Goal: Task Accomplishment & Management: Complete application form

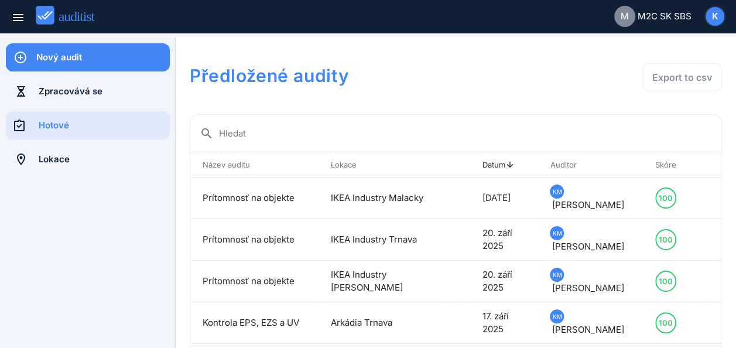
click at [57, 60] on div "Nový audit" at bounding box center [102, 57] width 133 height 13
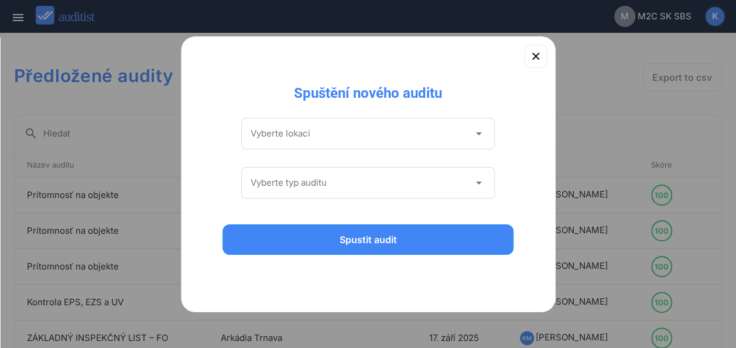
click at [481, 133] on icon "arrow_drop_down" at bounding box center [478, 133] width 14 height 14
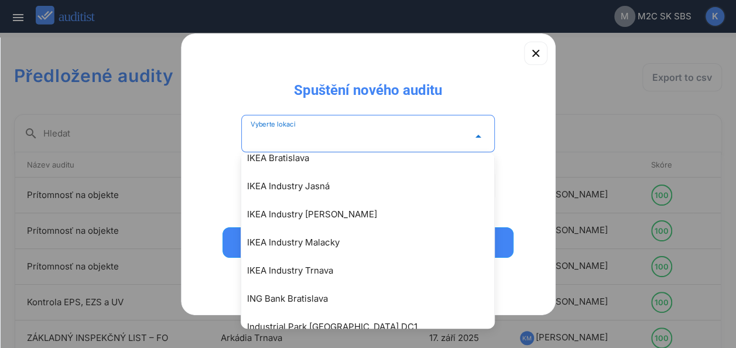
scroll to position [1170, 0]
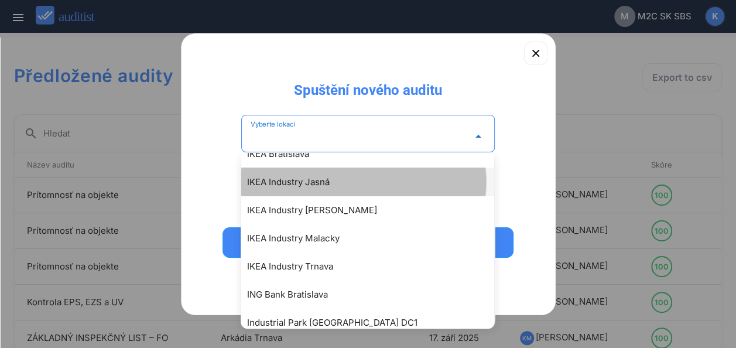
click at [312, 177] on div "IKEA Industry Jasná" at bounding box center [373, 181] width 253 height 14
type input "**********"
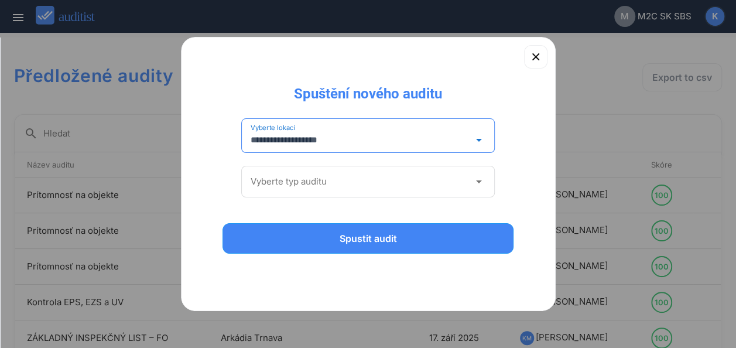
click at [479, 183] on icon "arrow_drop_down" at bounding box center [478, 181] width 14 height 14
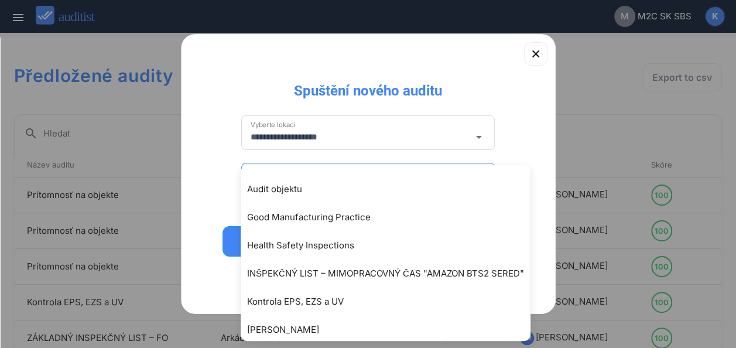
scroll to position [47, 0]
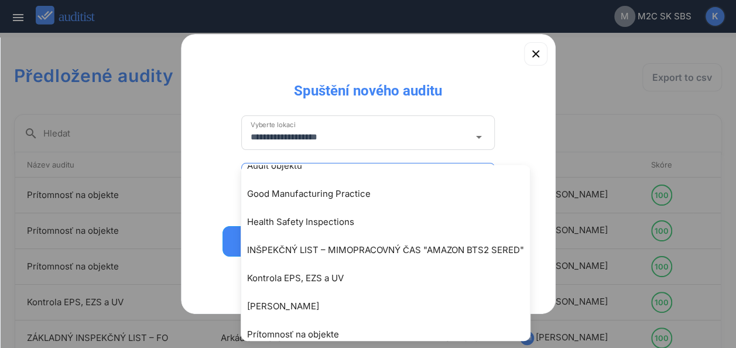
drag, startPoint x: 480, startPoint y: 70, endPoint x: 501, endPoint y: 58, distance: 23.9
click at [501, 58] on div "**********" at bounding box center [368, 174] width 374 height 280
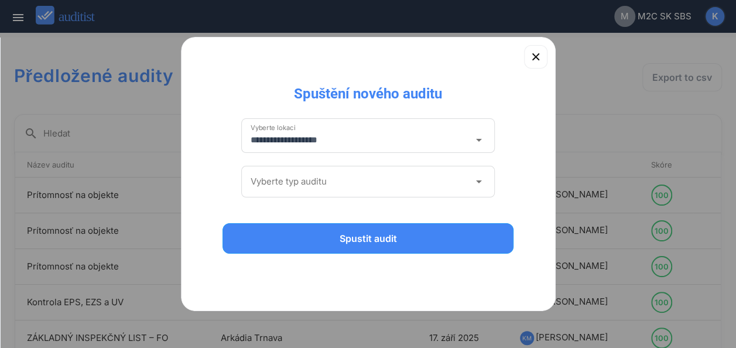
click at [501, 58] on div "**********" at bounding box center [368, 174] width 374 height 274
click at [478, 185] on icon "arrow_drop_down" at bounding box center [478, 181] width 14 height 14
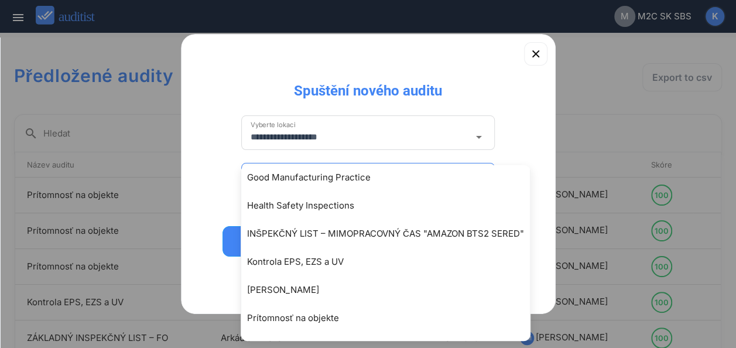
scroll to position [70, 0]
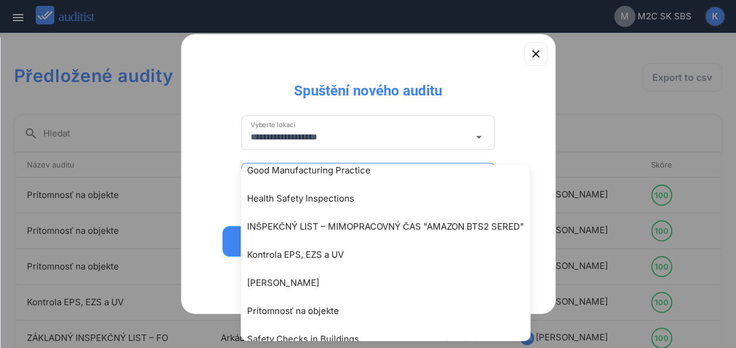
click at [504, 92] on div "**********" at bounding box center [368, 174] width 374 height 280
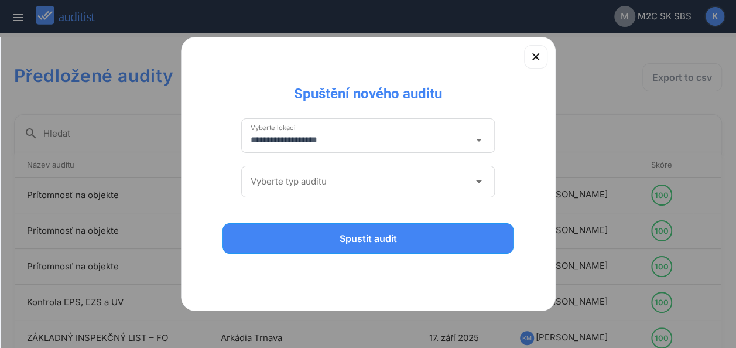
click at [479, 180] on icon "arrow_drop_down" at bounding box center [478, 181] width 14 height 14
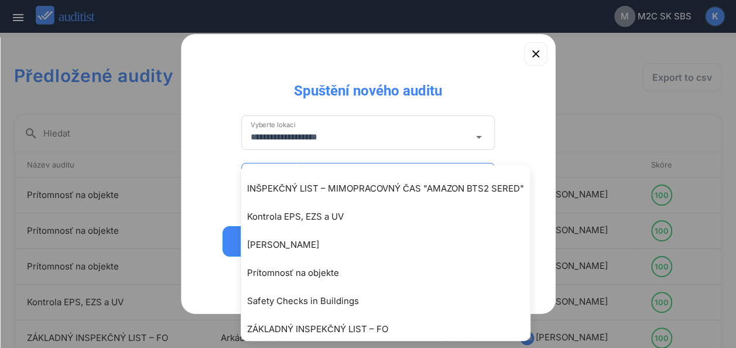
scroll to position [115, 0]
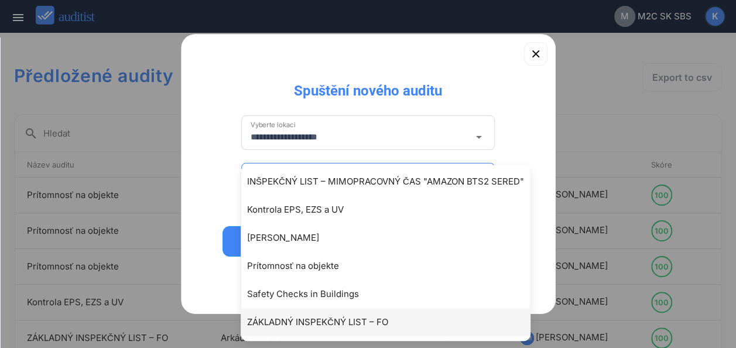
click at [305, 322] on div "ZÁKLADNÝ INSPEKČNÝ LIST – FO" at bounding box center [391, 322] width 288 height 14
type input "**********"
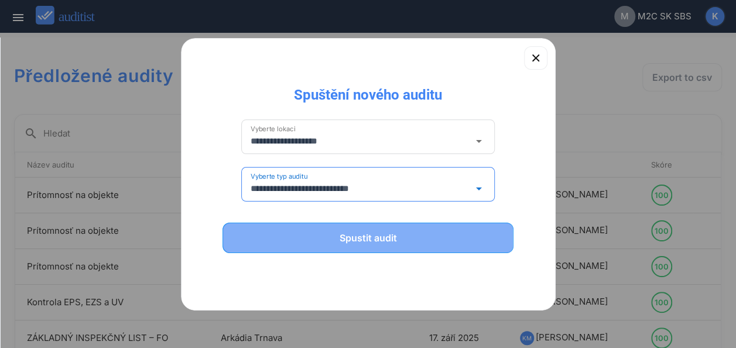
click at [346, 231] on div "Spustit audit" at bounding box center [368, 238] width 261 height 14
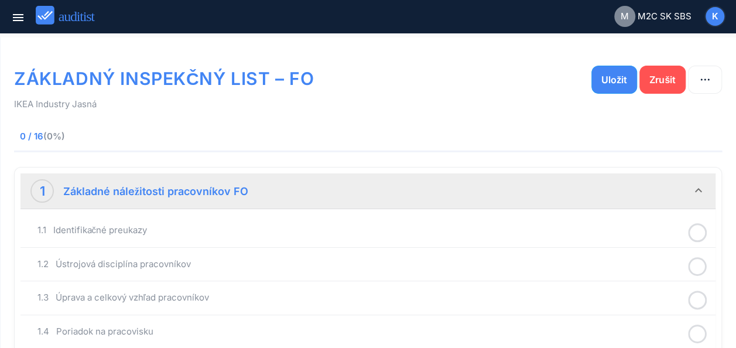
click at [703, 231] on icon at bounding box center [697, 232] width 19 height 23
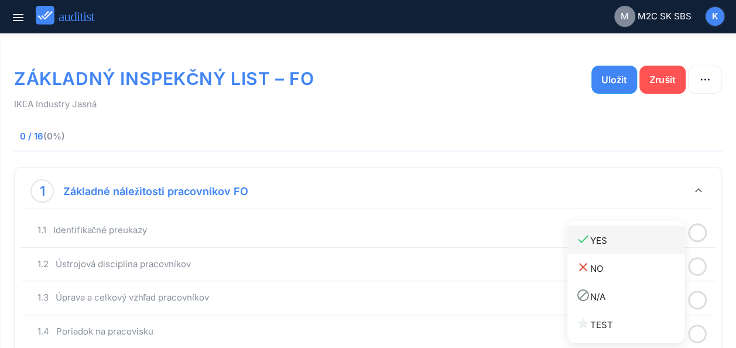
click at [602, 240] on div "done YES" at bounding box center [630, 240] width 108 height 16
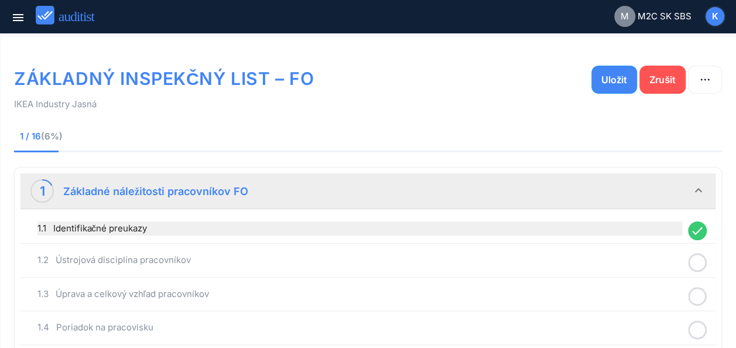
click at [467, 228] on div "1.1 Identifikačné preukazy" at bounding box center [359, 228] width 644 height 14
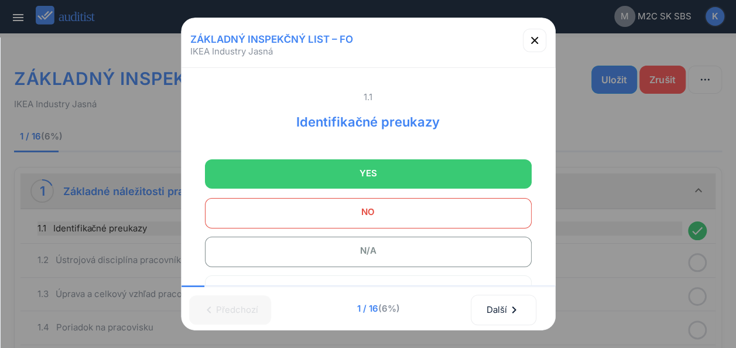
click at [467, 228] on div "ZÁKLADNÝ INSPEKČNÝ LIST – FO IKEA Industry Jasná 1.1 Identifikačné preukazy YES…" at bounding box center [368, 296] width 736 height 592
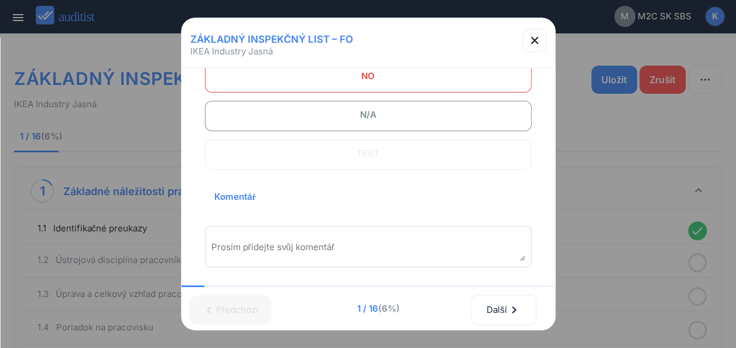
scroll to position [164, 0]
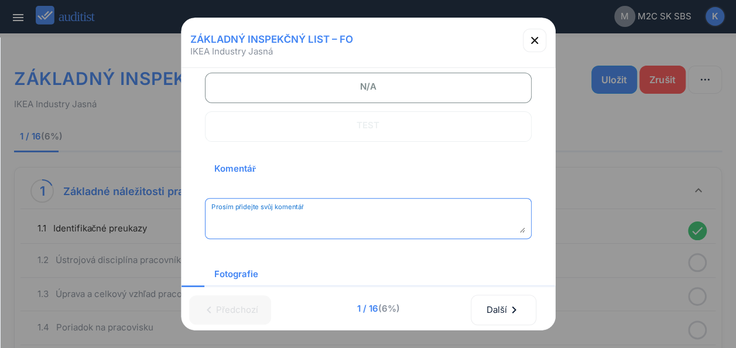
click at [321, 219] on textarea "Prosím přidejte svůj komentář" at bounding box center [368, 222] width 314 height 19
type textarea "*********"
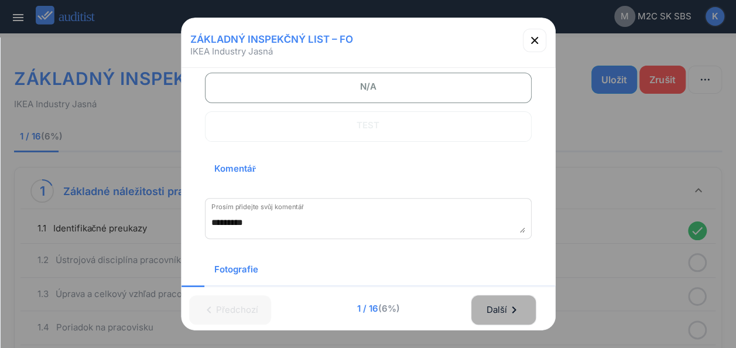
click at [497, 298] on div "Další chevron_right" at bounding box center [503, 310] width 35 height 26
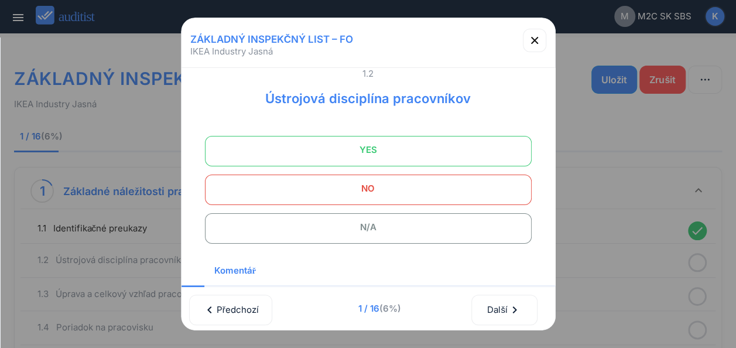
scroll to position [24, 0]
click at [453, 147] on span "YES" at bounding box center [367, 149] width 297 height 23
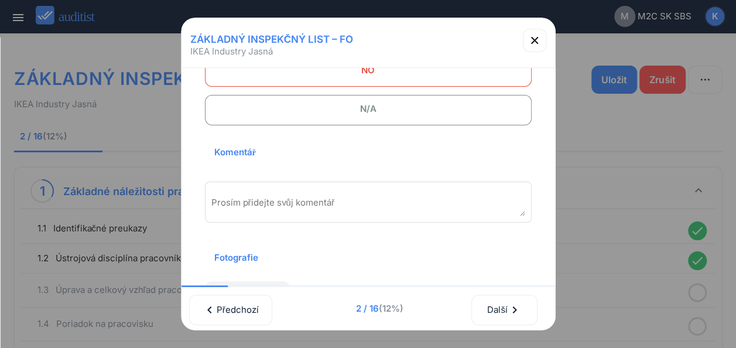
scroll to position [164, 0]
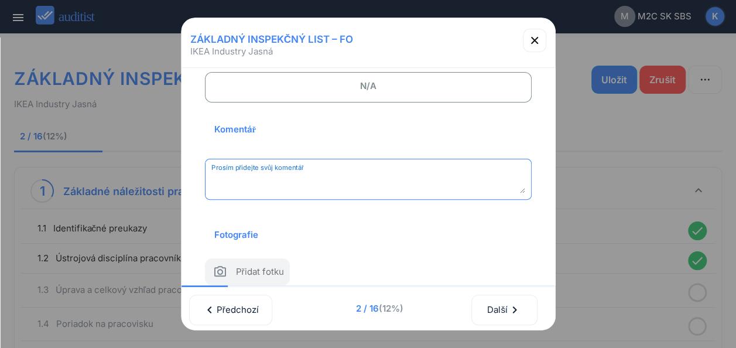
click at [323, 178] on textarea "Prosím přidejte svůj komentář" at bounding box center [368, 183] width 314 height 19
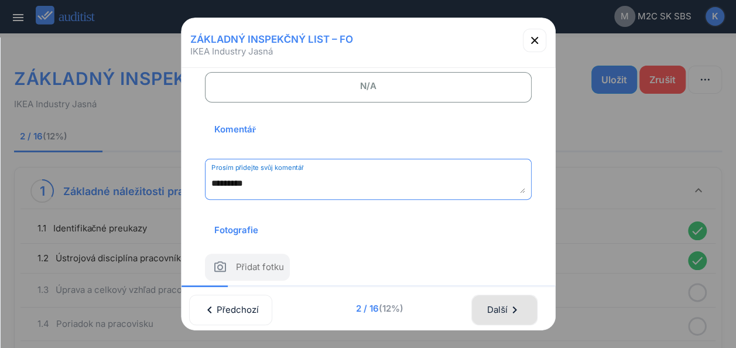
type textarea "*********"
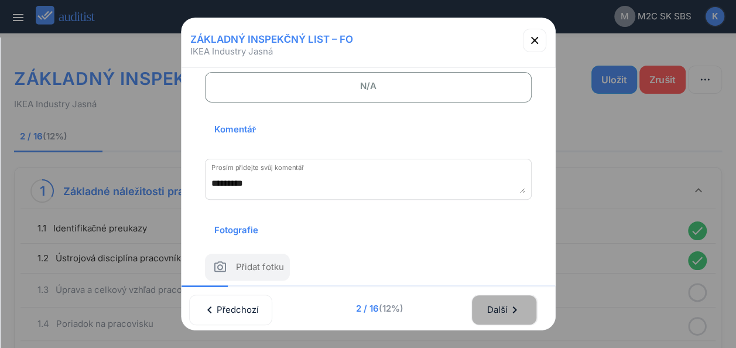
click at [496, 297] on div "Další chevron_right" at bounding box center [503, 310] width 35 height 26
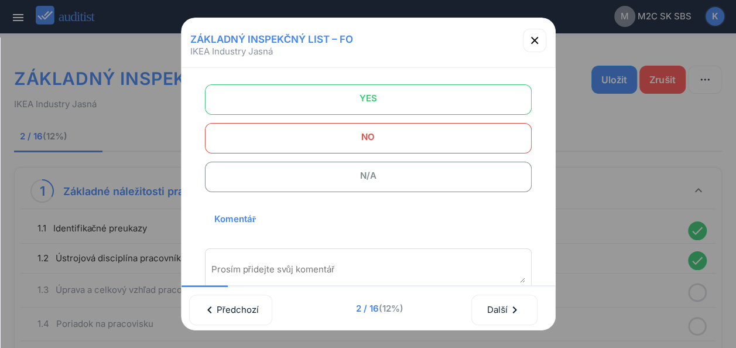
scroll to position [77, 0]
click at [446, 98] on span "YES" at bounding box center [367, 96] width 297 height 23
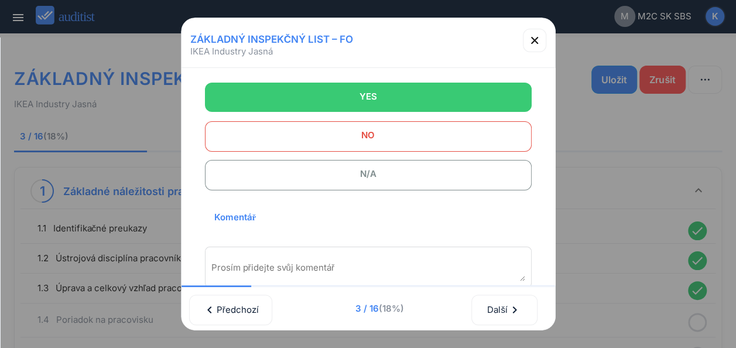
click at [410, 257] on div "Prosím přidejte svůj komentář" at bounding box center [368, 266] width 327 height 41
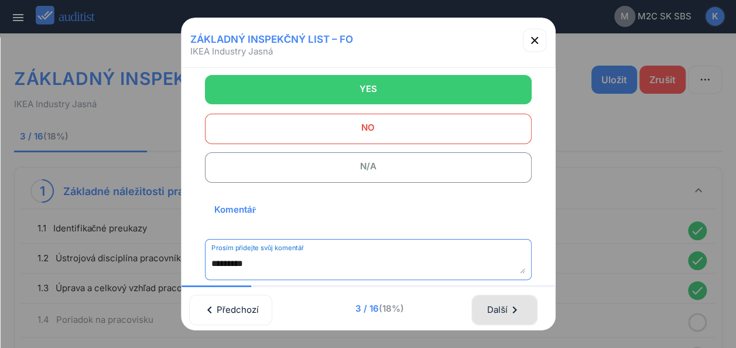
type textarea "*********"
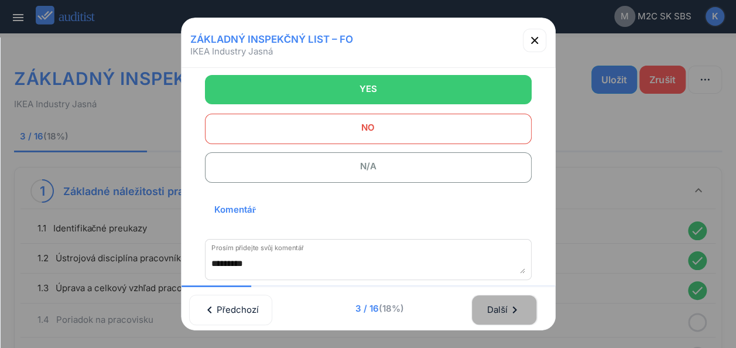
click at [508, 297] on div "Další chevron_right" at bounding box center [503, 310] width 35 height 26
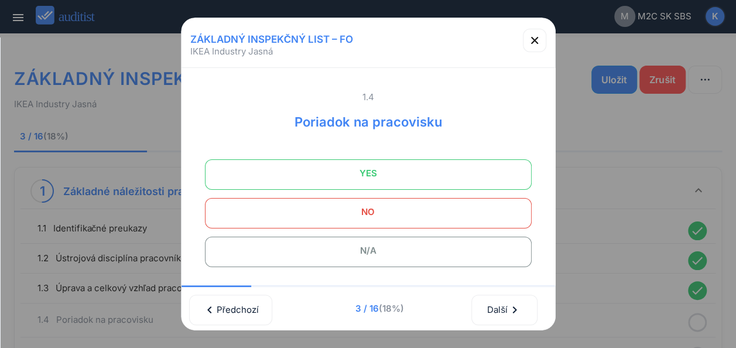
scroll to position [1, 0]
click at [469, 169] on span "YES" at bounding box center [367, 171] width 297 height 23
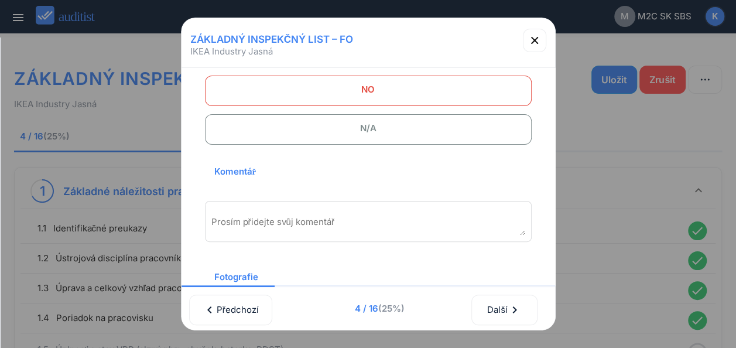
scroll to position [146, 0]
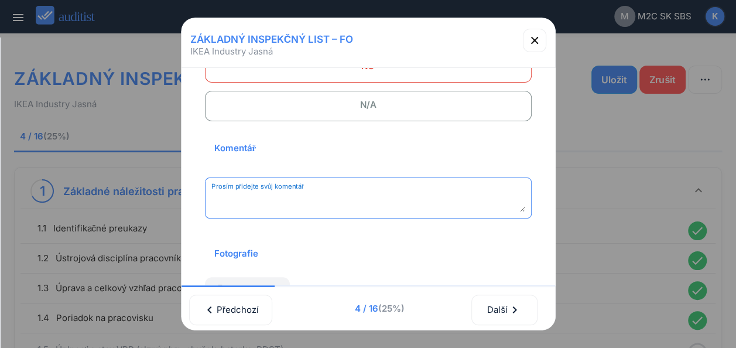
click at [371, 197] on textarea "Prosím přidejte svůj komentář" at bounding box center [368, 202] width 314 height 19
type textarea "*********"
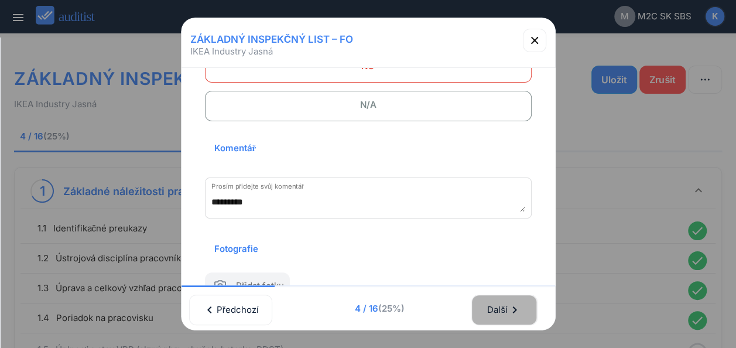
click at [494, 297] on div "Další chevron_right" at bounding box center [503, 310] width 35 height 26
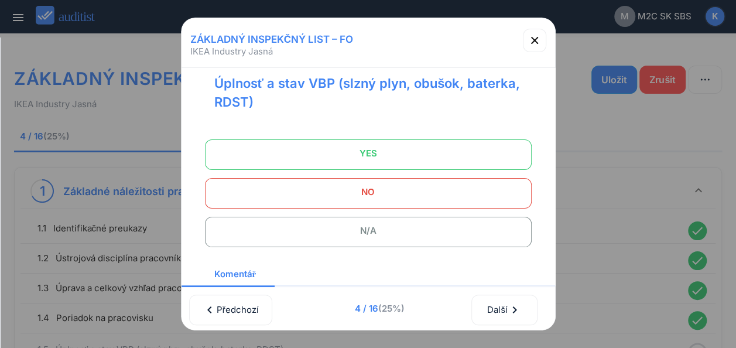
scroll to position [38, 0]
click at [439, 149] on span "YES" at bounding box center [367, 153] width 297 height 23
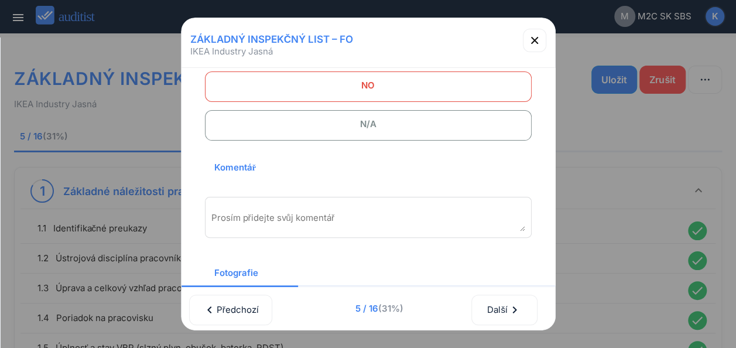
scroll to position [154, 0]
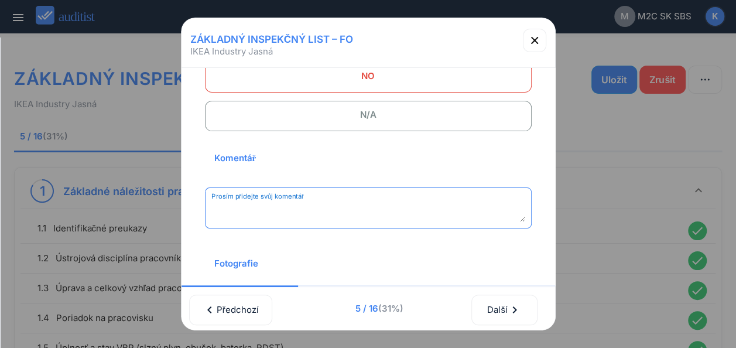
click at [288, 209] on textarea "Prosím přidejte svůj komentář" at bounding box center [368, 211] width 314 height 19
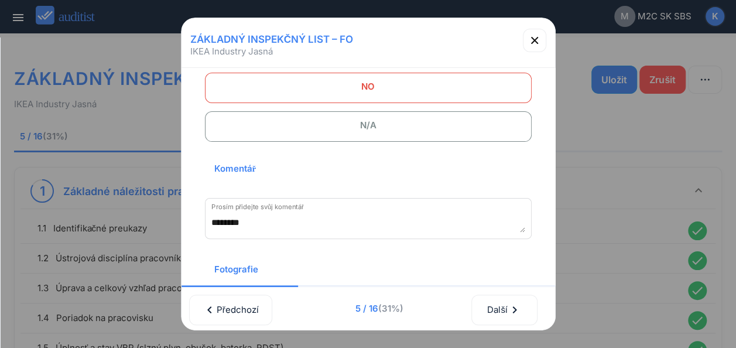
scroll to position [155, 0]
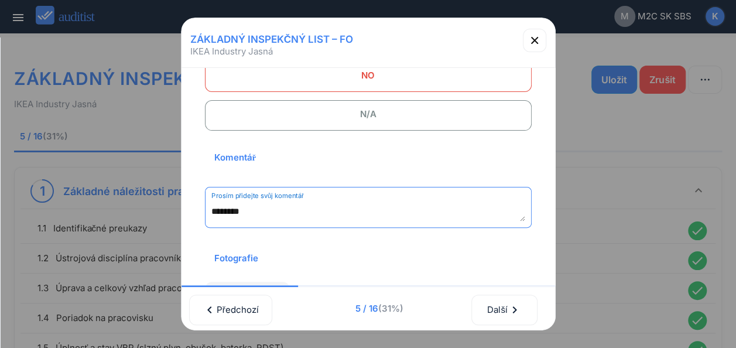
click at [242, 211] on textarea "********" at bounding box center [368, 211] width 314 height 19
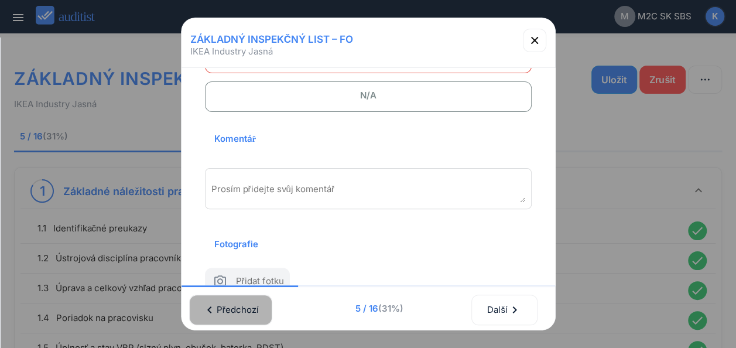
click at [214, 303] on icon "chevron_left" at bounding box center [209, 310] width 14 height 14
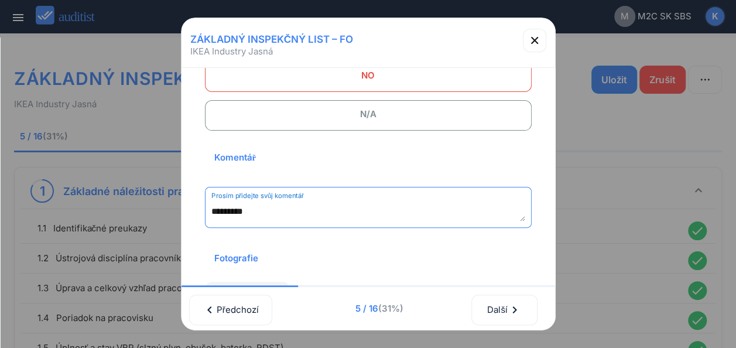
click at [255, 209] on textarea "*********" at bounding box center [368, 211] width 314 height 19
click at [276, 212] on textarea "**********" at bounding box center [368, 211] width 314 height 19
click at [317, 209] on textarea "**********" at bounding box center [368, 211] width 314 height 19
type textarea "**********"
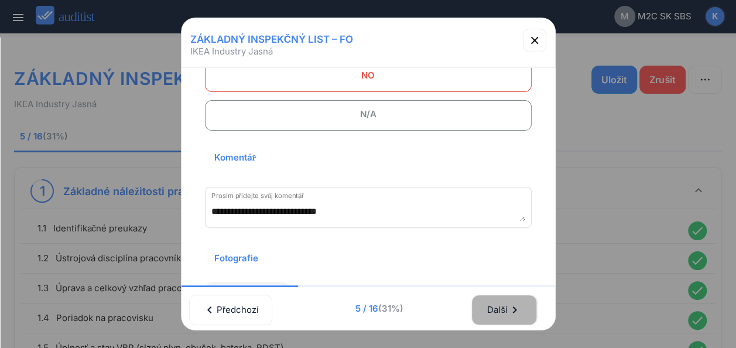
click at [515, 303] on icon "chevron_right" at bounding box center [514, 310] width 14 height 14
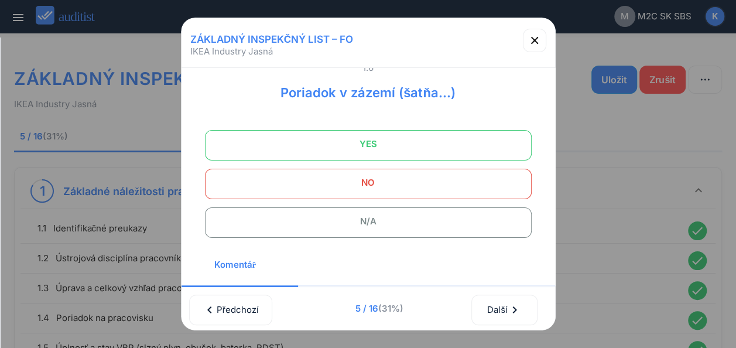
scroll to position [42, 0]
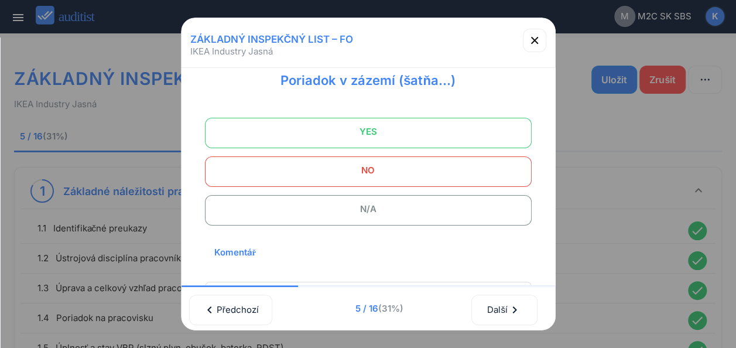
click at [400, 121] on span "YES" at bounding box center [367, 131] width 297 height 23
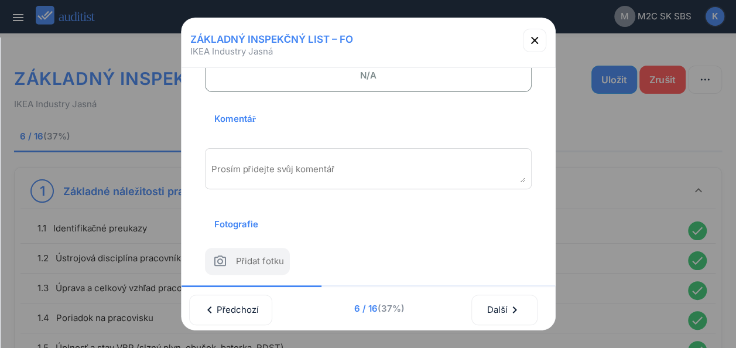
scroll to position [177, 0]
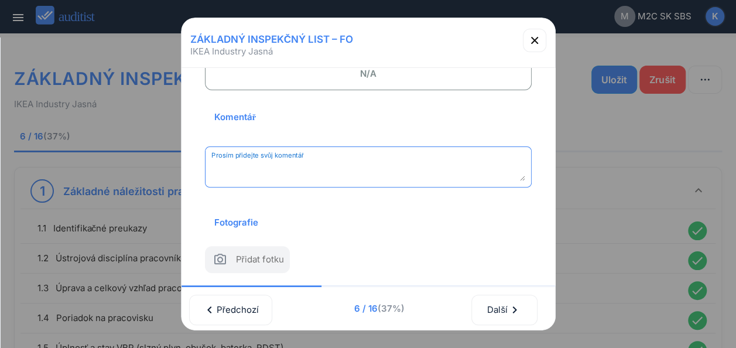
click at [351, 173] on textarea "Prosím přidejte svůj komentář" at bounding box center [368, 171] width 314 height 19
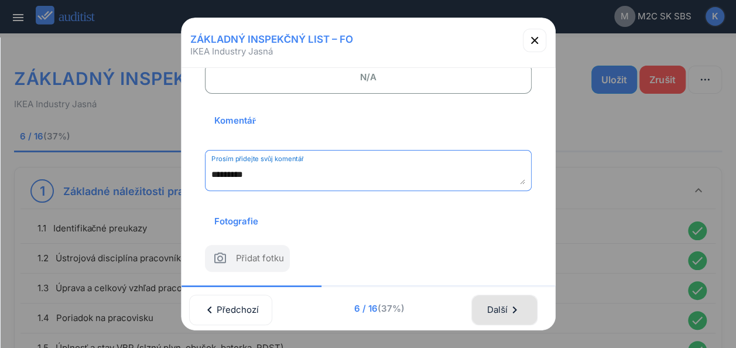
type textarea "*********"
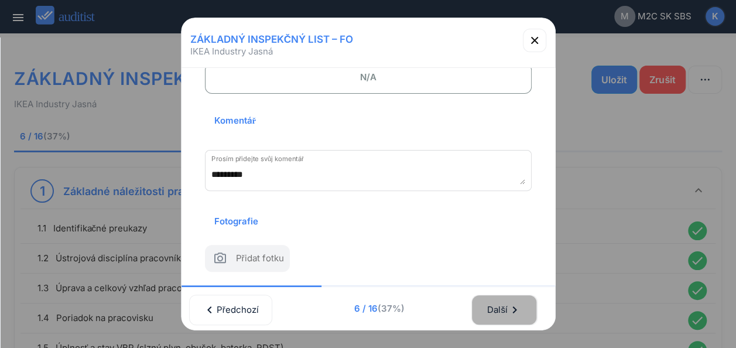
click at [500, 297] on div "Další chevron_right" at bounding box center [503, 310] width 35 height 26
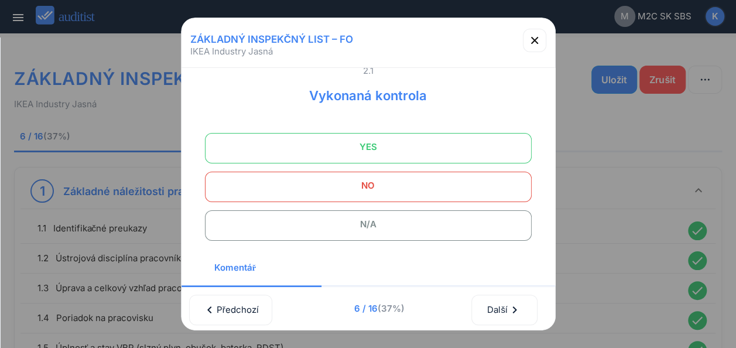
scroll to position [32, 0]
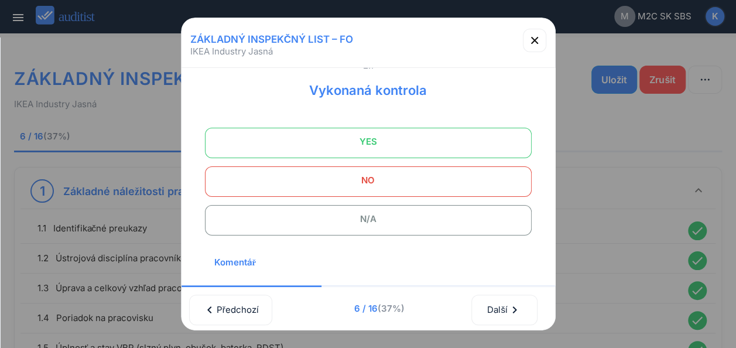
click at [424, 140] on span "YES" at bounding box center [367, 141] width 297 height 23
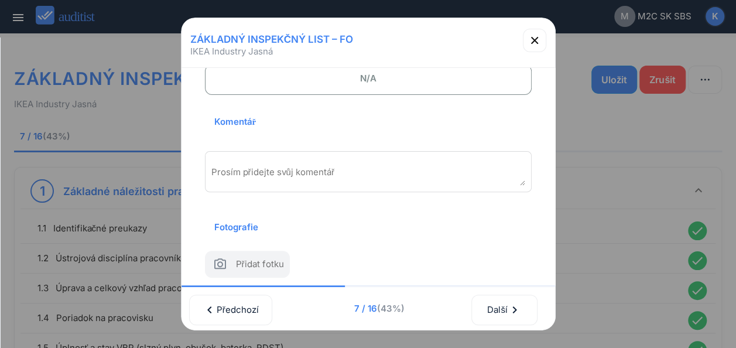
scroll to position [172, 0]
click at [222, 166] on textarea "Prosím přidejte svůj komentář" at bounding box center [368, 175] width 314 height 19
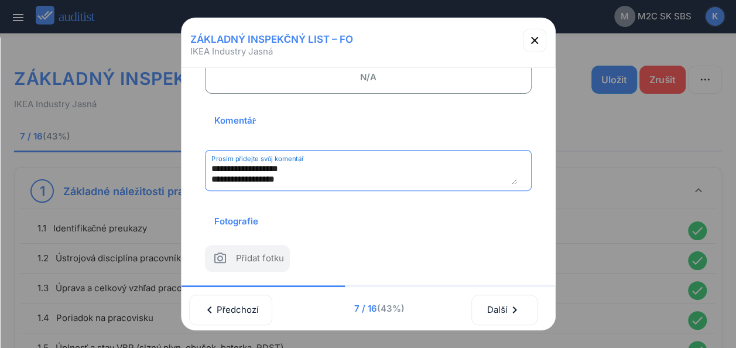
click at [358, 165] on textarea "**********" at bounding box center [363, 174] width 305 height 19
click at [297, 165] on textarea "**********" at bounding box center [363, 174] width 305 height 19
click at [301, 165] on textarea "**********" at bounding box center [363, 174] width 305 height 19
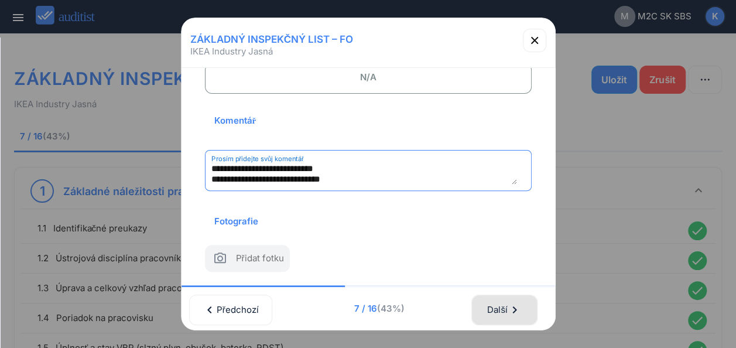
type textarea "**********"
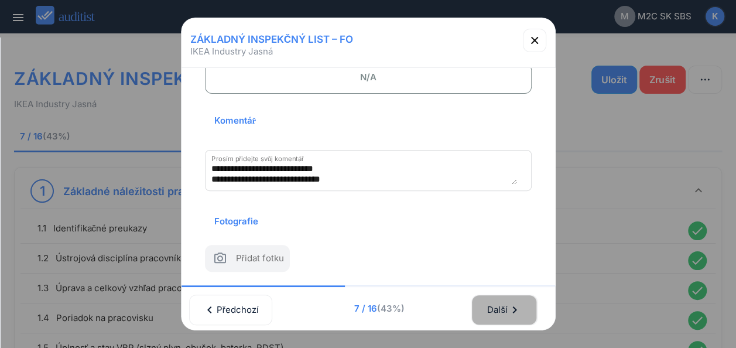
click at [505, 297] on div "Další chevron_right" at bounding box center [503, 310] width 35 height 26
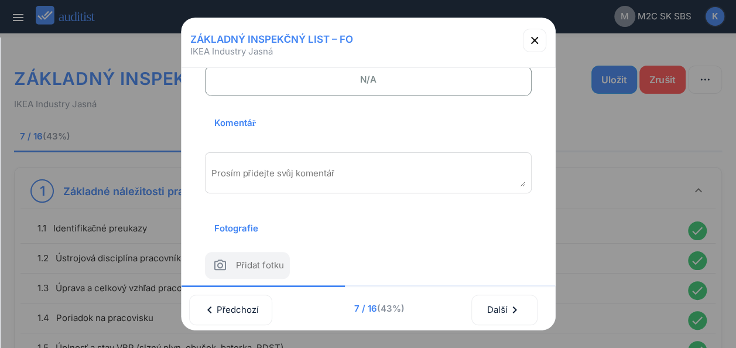
scroll to position [0, 0]
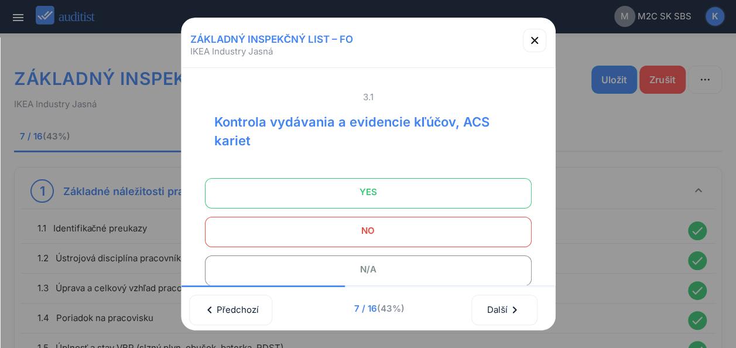
click at [374, 191] on span "YES" at bounding box center [367, 191] width 297 height 23
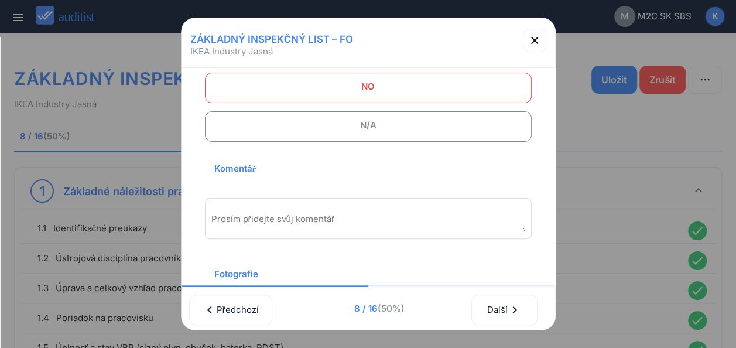
scroll to position [167, 0]
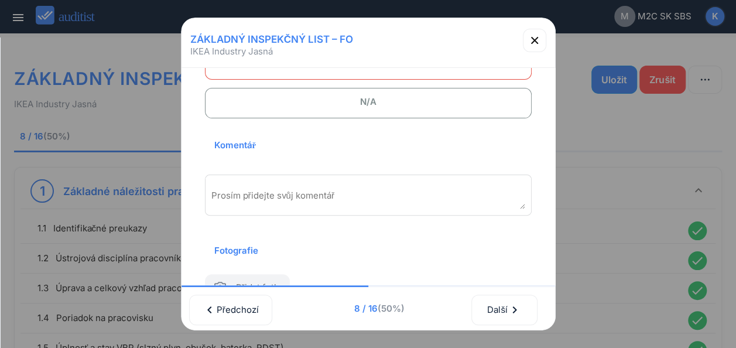
click at [253, 190] on textarea "Prosím přidejte svůj komentář" at bounding box center [368, 199] width 314 height 19
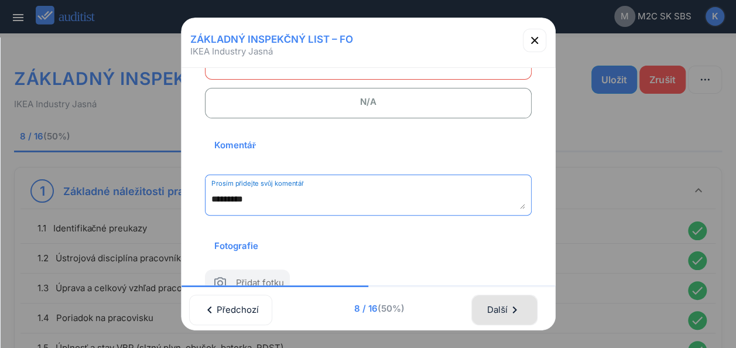
type textarea "*********"
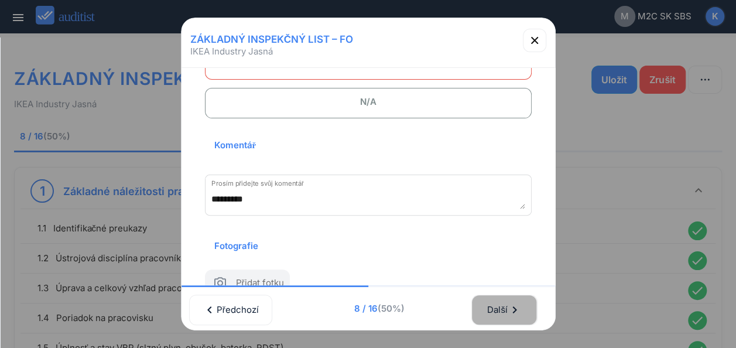
click at [496, 297] on div "Další chevron_right" at bounding box center [503, 310] width 35 height 26
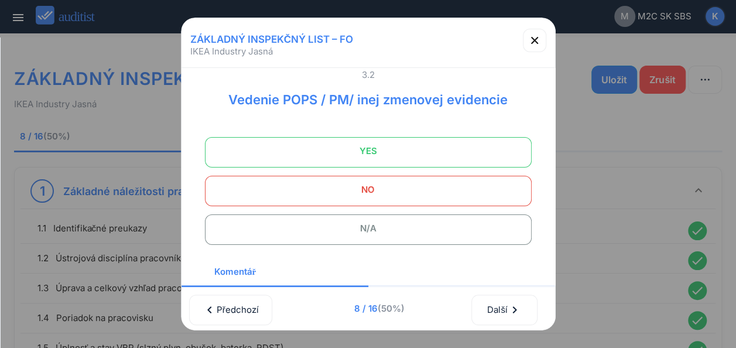
scroll to position [20, 0]
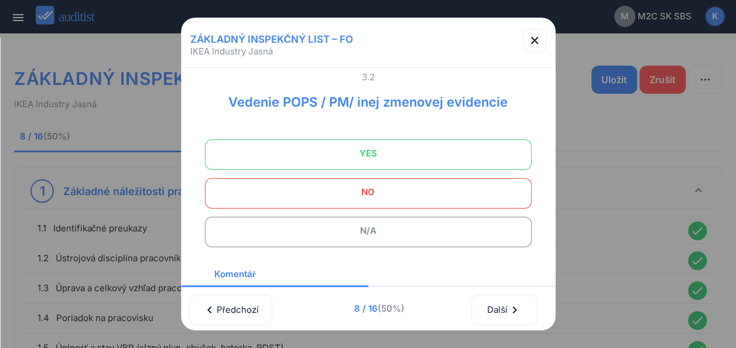
click at [394, 153] on span "YES" at bounding box center [367, 153] width 297 height 23
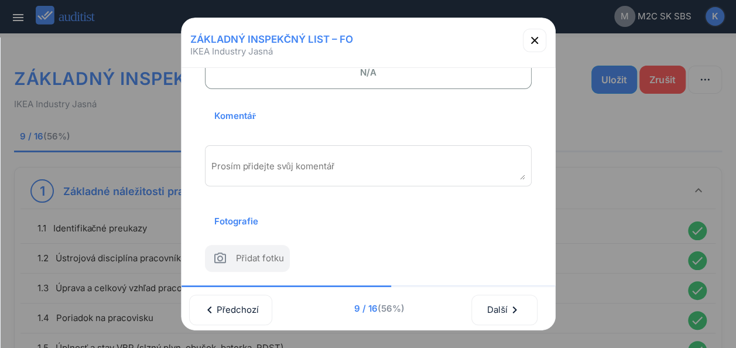
scroll to position [183, 0]
click at [332, 160] on textarea "Prosím přidejte svůj komentář" at bounding box center [368, 169] width 314 height 19
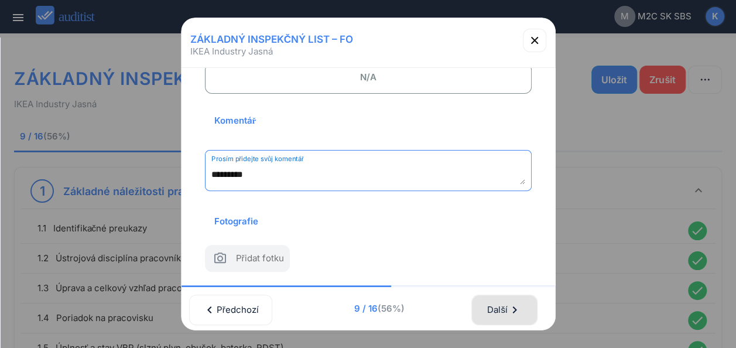
type textarea "*********"
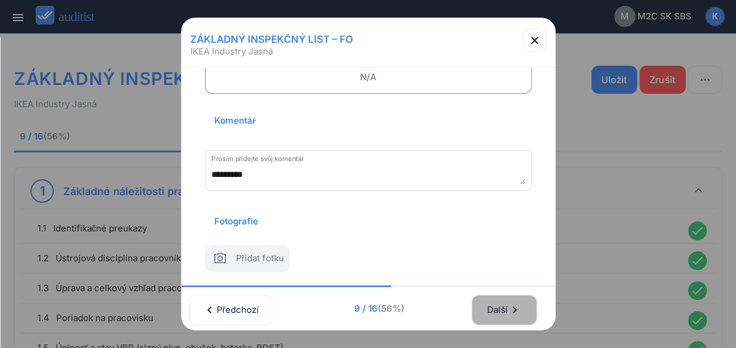
click at [502, 298] on div "Další chevron_right" at bounding box center [503, 310] width 35 height 26
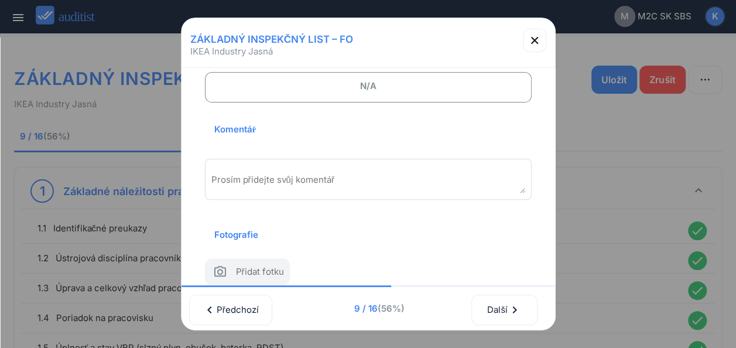
scroll to position [0, 4]
drag, startPoint x: 544, startPoint y: 204, endPoint x: 549, endPoint y: 185, distance: 18.7
click at [549, 185] on div "3.1 Kontrola vydávania a evidencie kľúčov, ACS kariet YES NO N/A Komentář Prosí…" at bounding box center [367, 177] width 373 height 218
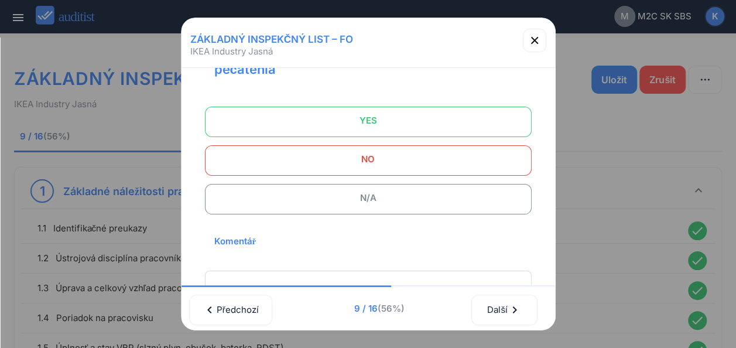
scroll to position [82, 0]
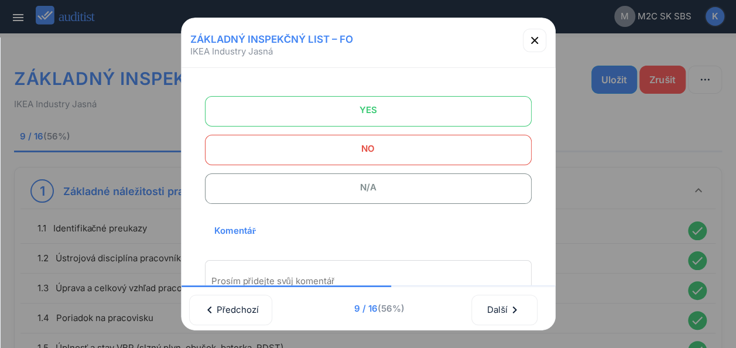
click at [344, 186] on span "N/A" at bounding box center [367, 187] width 297 height 23
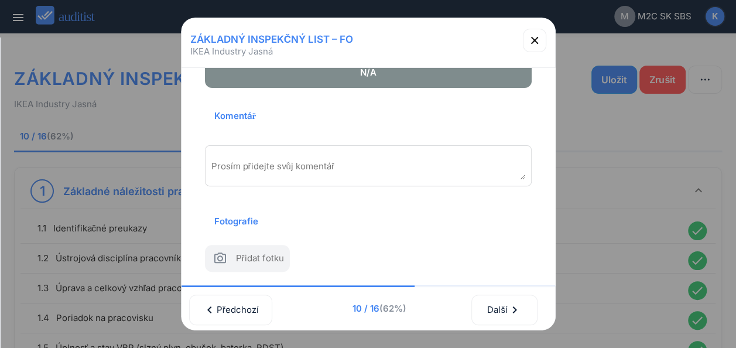
scroll to position [205, 0]
click at [318, 160] on textarea "Prosím přidejte svůj komentář" at bounding box center [368, 169] width 314 height 19
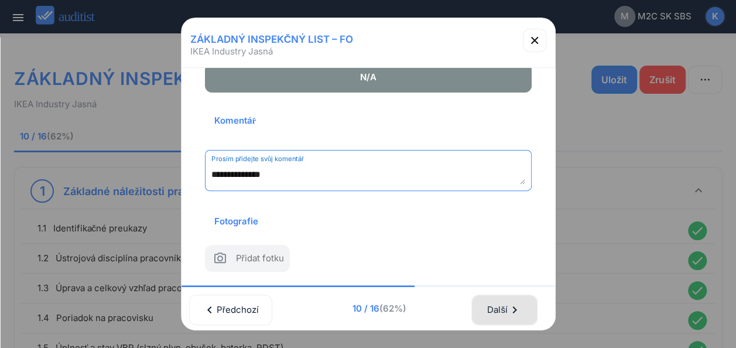
type textarea "**********"
click at [505, 297] on div "Další chevron_right" at bounding box center [503, 310] width 35 height 26
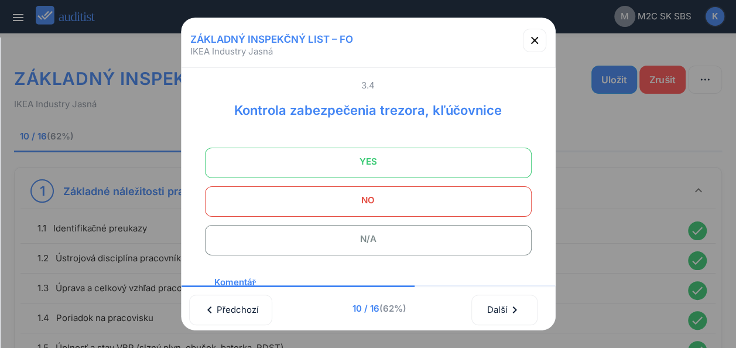
scroll to position [10, 0]
click at [415, 154] on span "YES" at bounding box center [367, 163] width 297 height 23
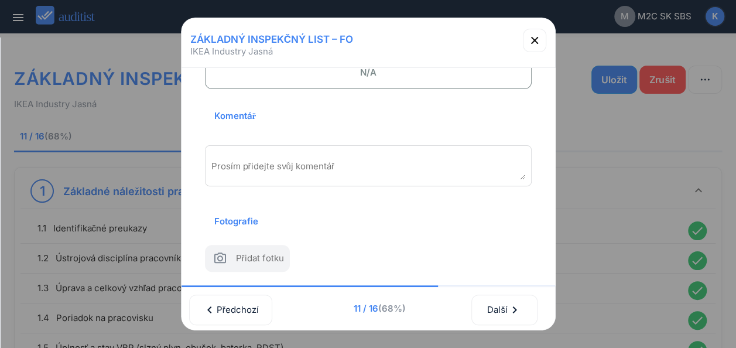
scroll to position [194, 0]
click at [391, 145] on div "Prosím přidejte svůj komentář" at bounding box center [368, 165] width 327 height 41
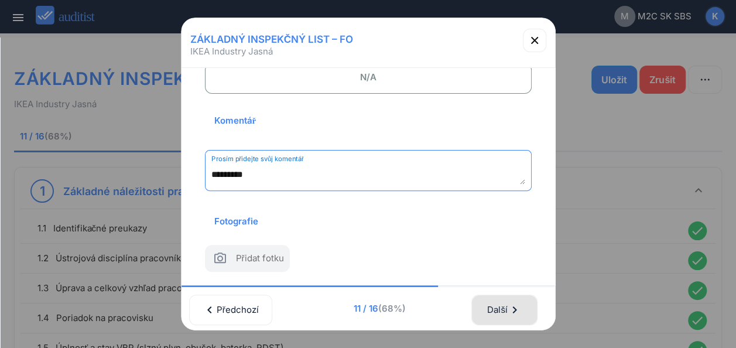
type textarea "*********"
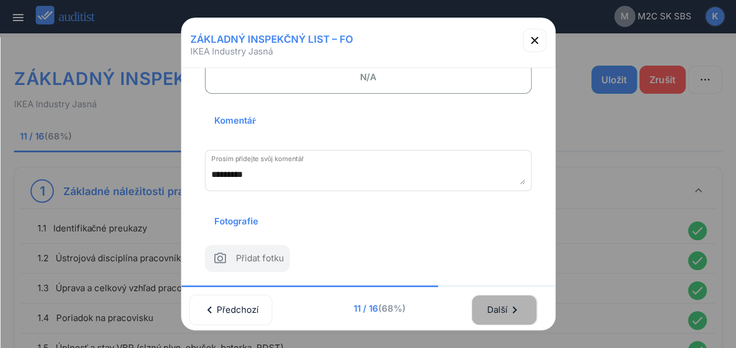
click at [501, 298] on div "Další chevron_right" at bounding box center [503, 310] width 35 height 26
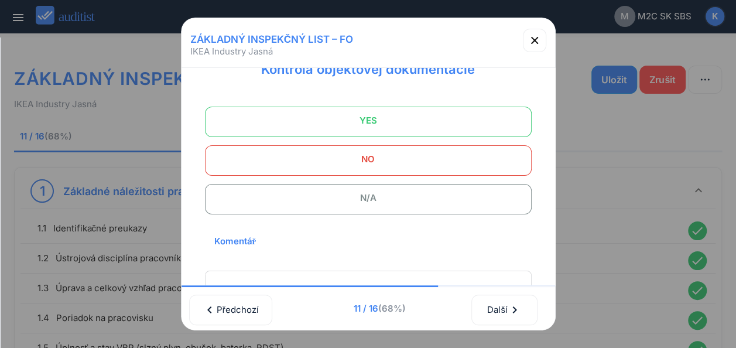
scroll to position [0, 0]
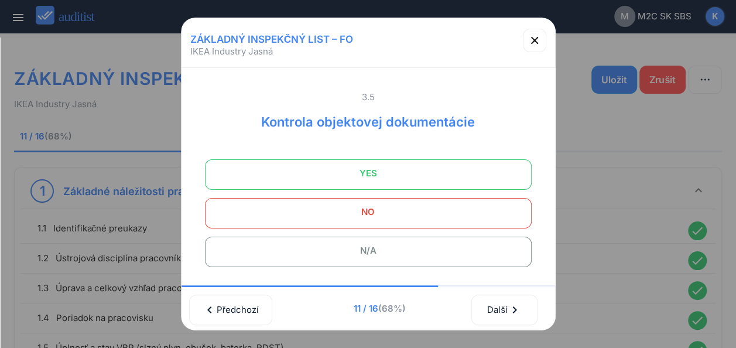
click at [444, 177] on span "YES" at bounding box center [367, 173] width 297 height 23
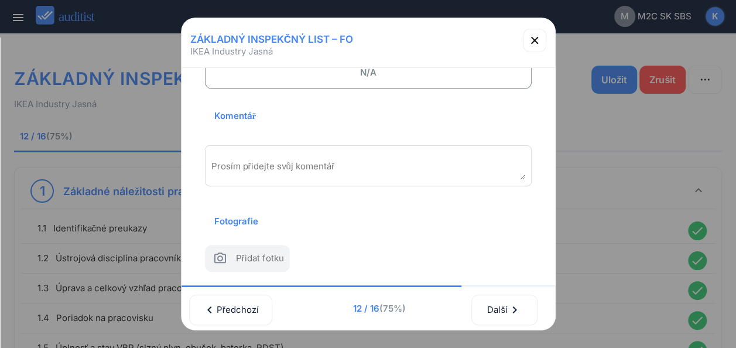
scroll to position [194, 0]
click at [373, 160] on textarea "Prosím přidejte svůj komentář" at bounding box center [368, 169] width 314 height 19
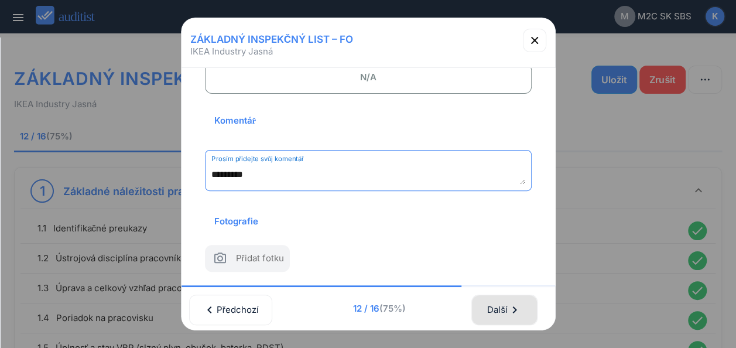
type textarea "*********"
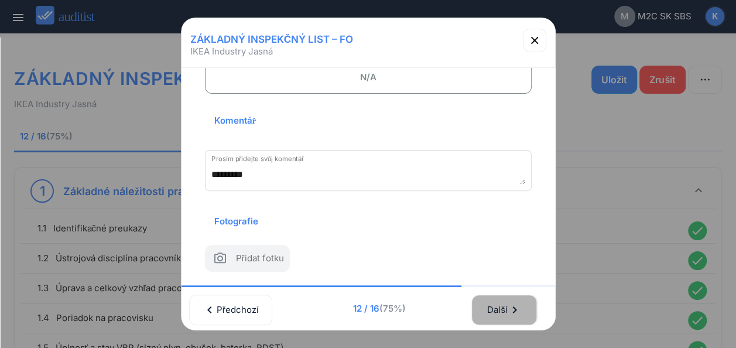
click at [497, 297] on div "Další chevron_right" at bounding box center [503, 310] width 35 height 26
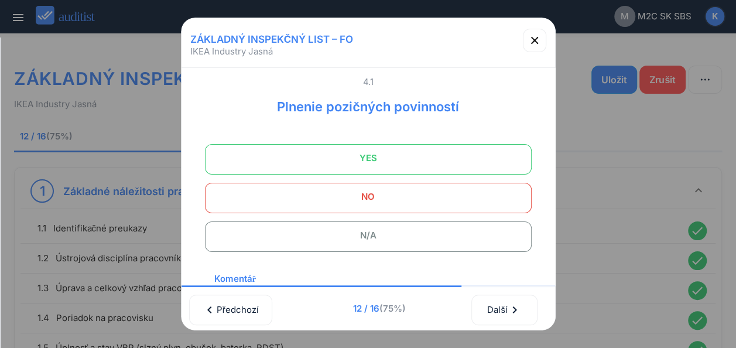
scroll to position [0, 0]
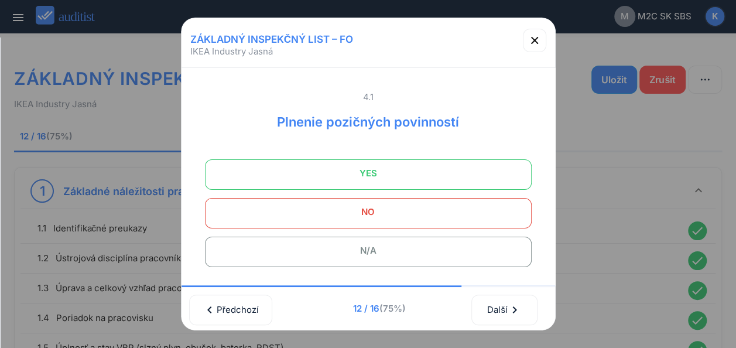
click at [404, 179] on span "YES" at bounding box center [367, 173] width 297 height 23
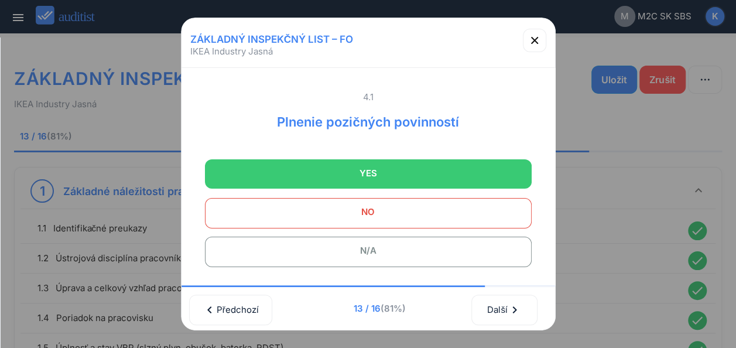
scroll to position [194, 0]
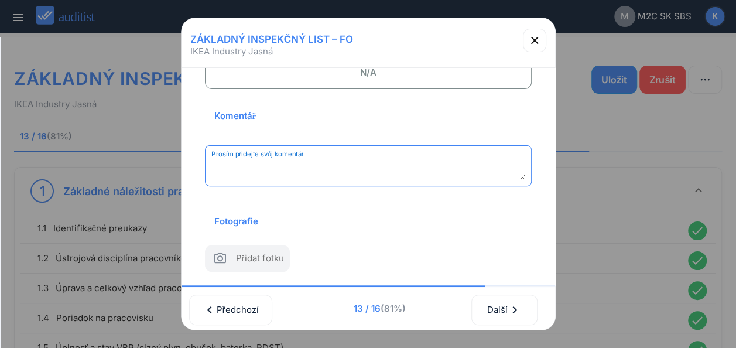
click at [387, 160] on textarea "Prosím přidejte svůj komentář" at bounding box center [368, 169] width 314 height 19
type textarea "*********"
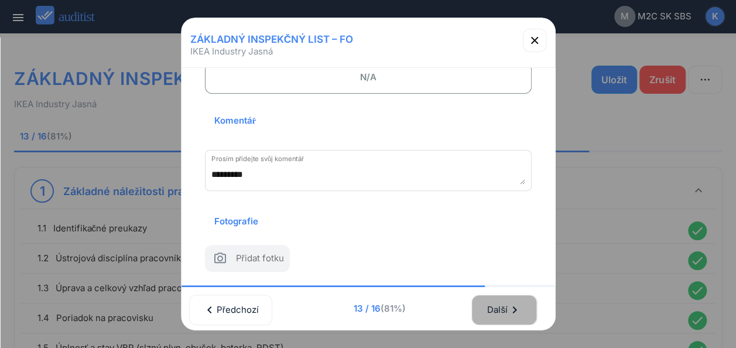
click at [493, 301] on div "Další chevron_right" at bounding box center [503, 310] width 35 height 26
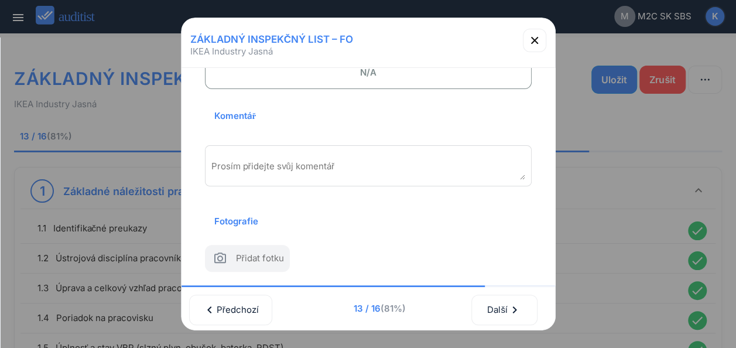
scroll to position [0, 0]
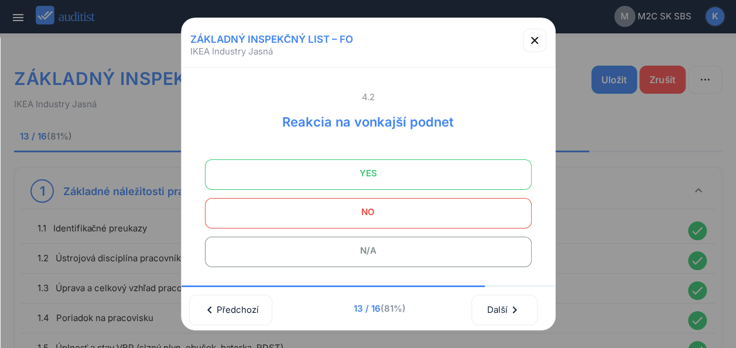
click at [456, 175] on span "YES" at bounding box center [367, 173] width 297 height 23
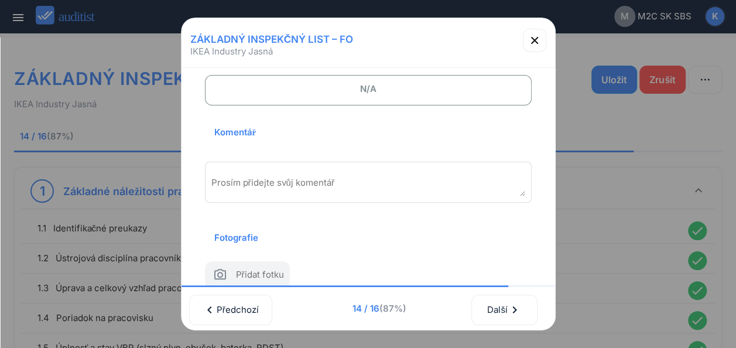
scroll to position [166, 0]
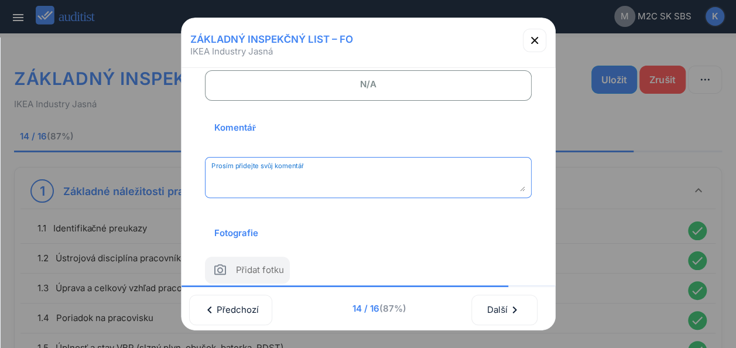
click at [322, 177] on textarea "Prosím přidejte svůj komentář" at bounding box center [368, 181] width 314 height 19
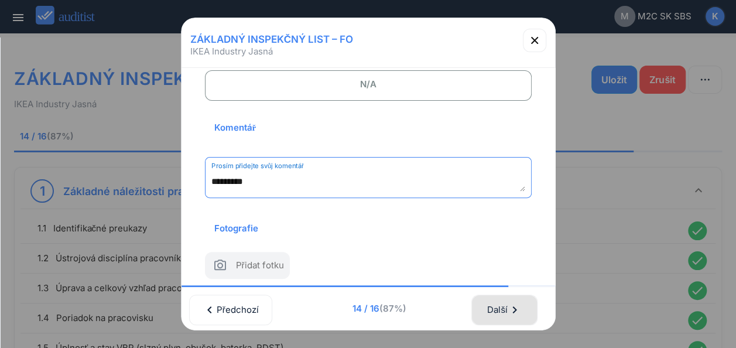
type textarea "*********"
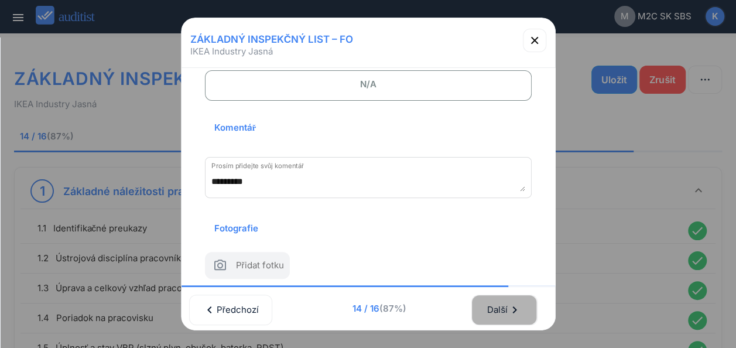
click at [489, 301] on div "Další chevron_right" at bounding box center [503, 310] width 35 height 26
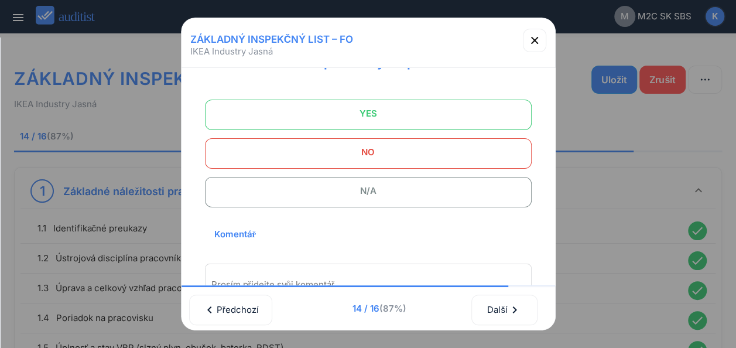
scroll to position [0, 0]
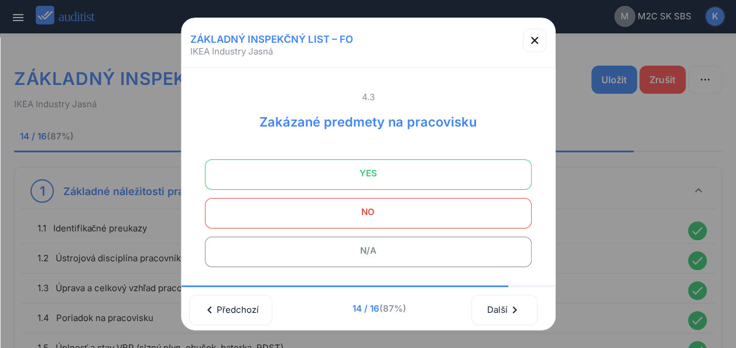
click at [427, 171] on span "YES" at bounding box center [367, 173] width 297 height 23
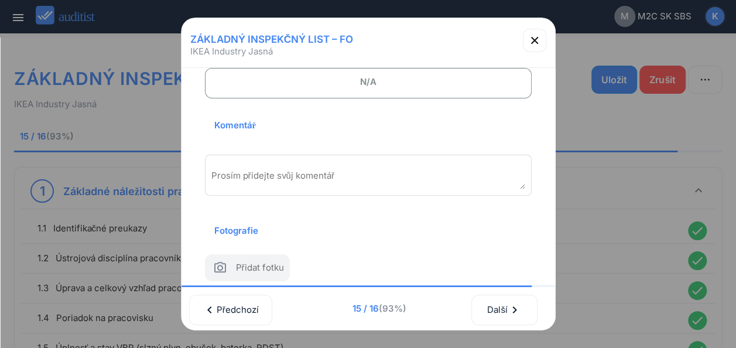
scroll to position [178, 0]
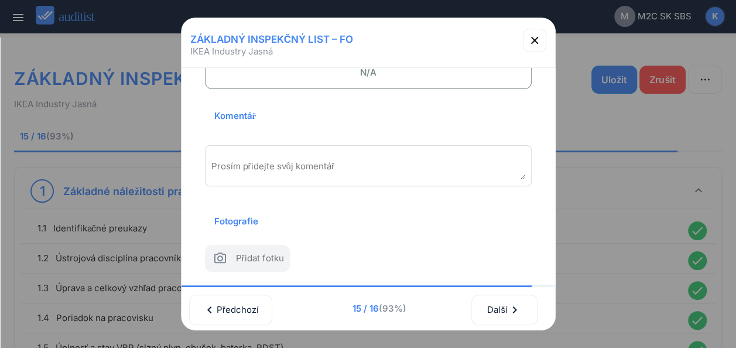
click at [283, 153] on div "Prosím přidejte svůj komentář" at bounding box center [368, 165] width 327 height 41
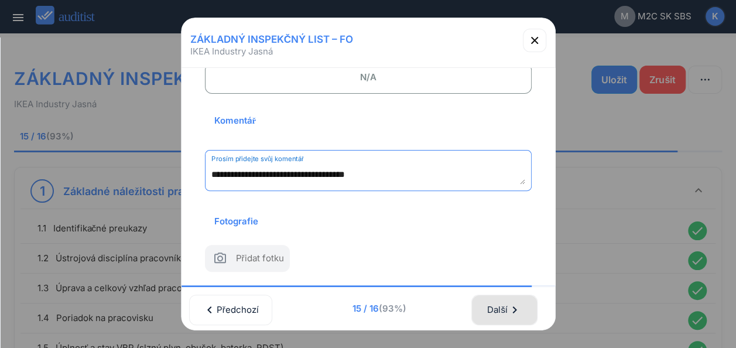
type textarea "**********"
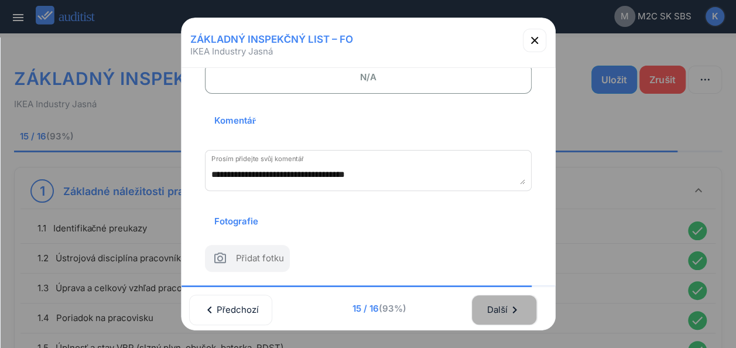
click at [499, 298] on div "Další chevron_right" at bounding box center [503, 310] width 35 height 26
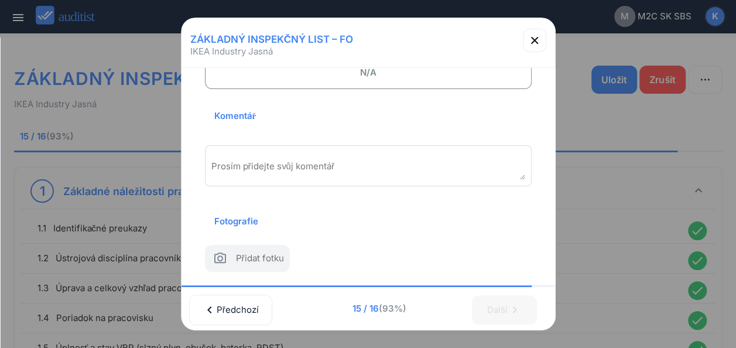
scroll to position [0, 0]
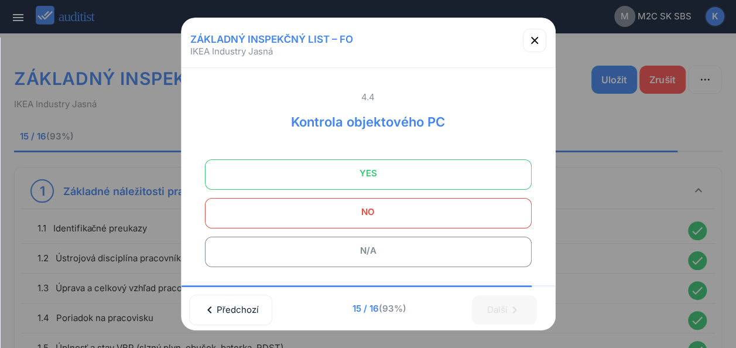
click at [391, 166] on span "YES" at bounding box center [367, 173] width 297 height 23
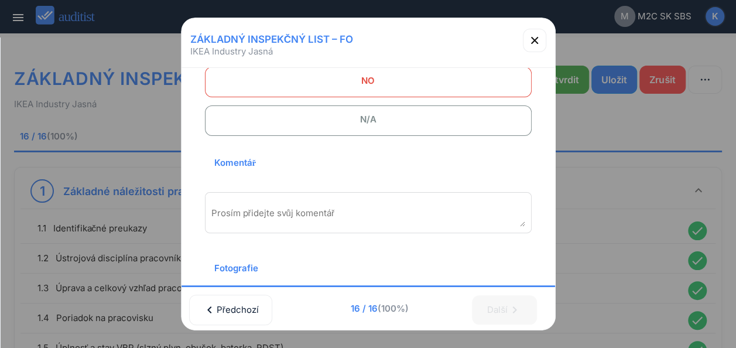
scroll to position [194, 0]
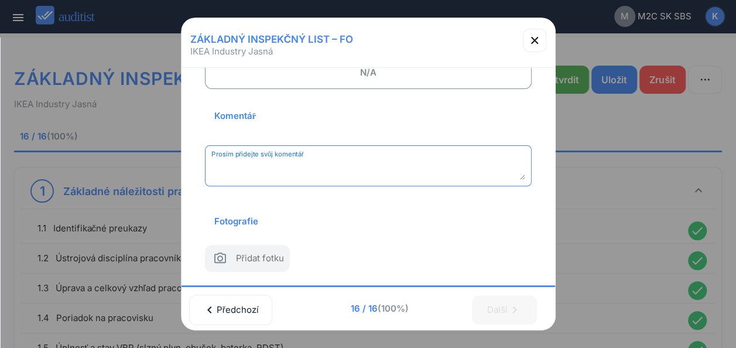
click at [311, 160] on textarea "Prosím přidejte svůj komentář" at bounding box center [368, 169] width 314 height 19
type textarea "*********"
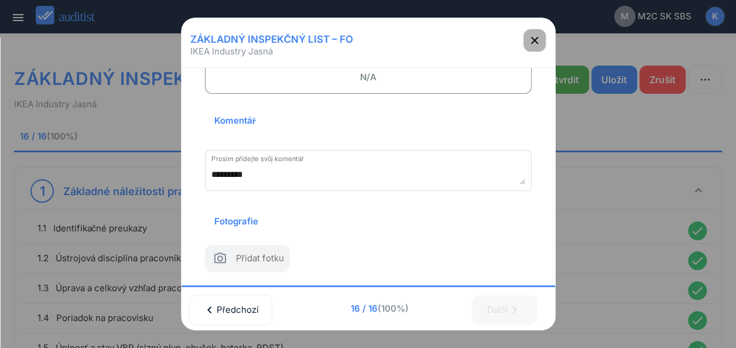
click at [532, 37] on icon "button" at bounding box center [534, 40] width 14 height 14
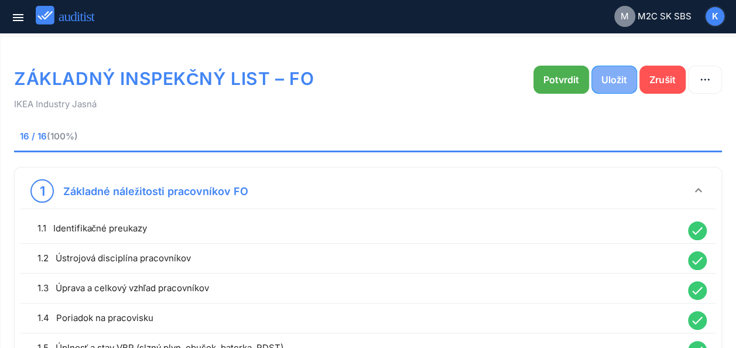
click at [616, 76] on div "Uložit" at bounding box center [614, 80] width 26 height 14
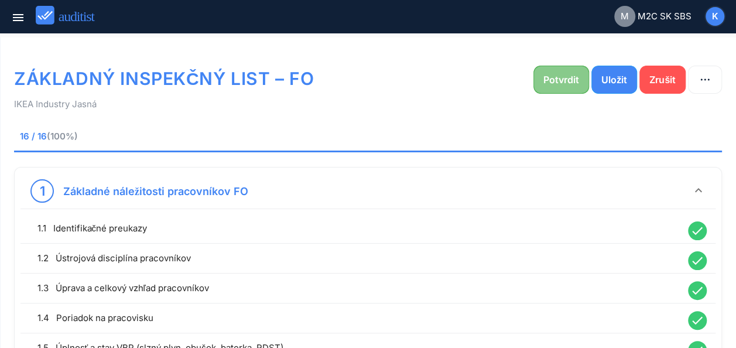
click at [555, 80] on div "Potvrdit" at bounding box center [561, 80] width 36 height 14
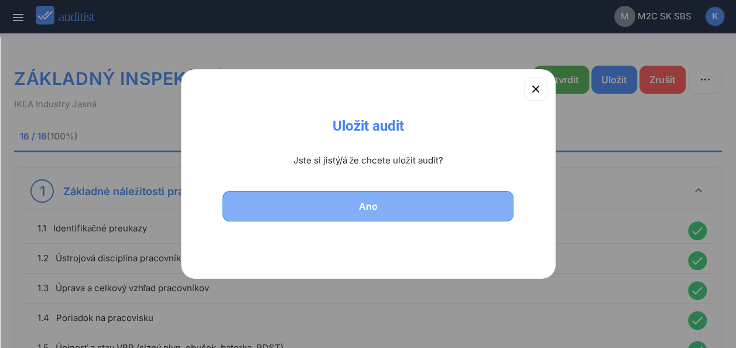
click at [357, 208] on div "Ano" at bounding box center [368, 206] width 261 height 14
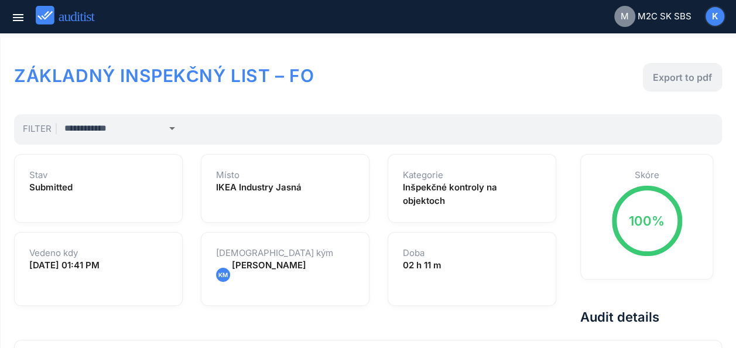
click at [683, 72] on div "Export to pdf" at bounding box center [681, 77] width 59 height 14
click at [692, 82] on div "Export to pdf" at bounding box center [681, 77] width 59 height 14
click at [342, 80] on h1 "ZÁKLADNÝ INSPEKČNÝ LIST – FO" at bounding box center [226, 75] width 424 height 25
click at [16, 22] on icon "menu" at bounding box center [18, 18] width 14 height 14
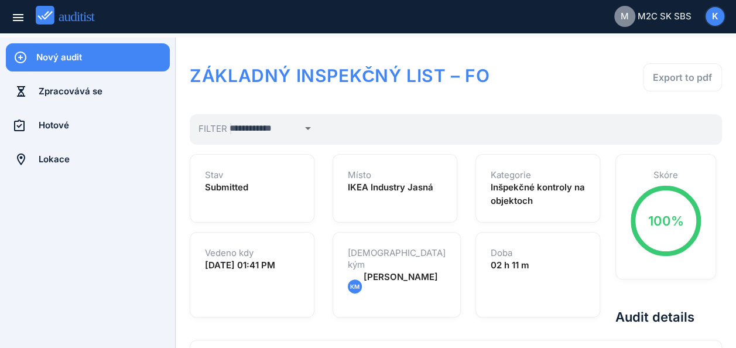
click at [80, 57] on div "Nový audit" at bounding box center [102, 57] width 133 height 13
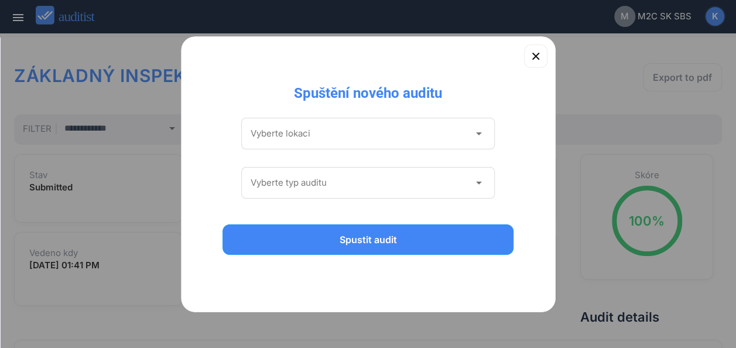
click at [477, 133] on icon "arrow_drop_down" at bounding box center [478, 133] width 14 height 14
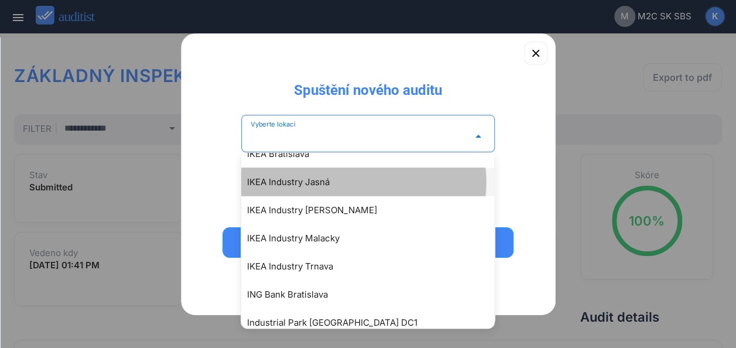
click at [310, 180] on div "IKEA Industry Jasná" at bounding box center [373, 181] width 253 height 14
type input "**********"
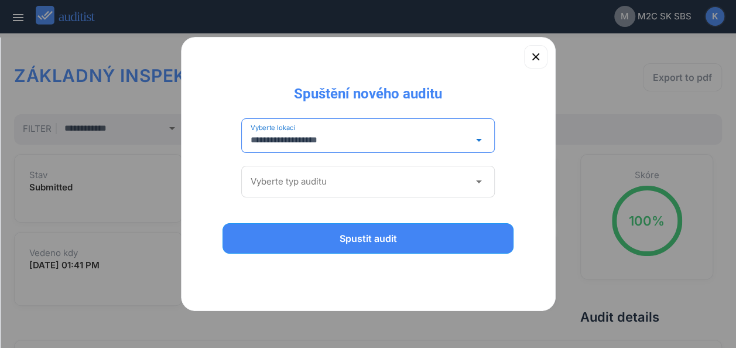
click at [482, 180] on icon "arrow_drop_down" at bounding box center [478, 181] width 14 height 14
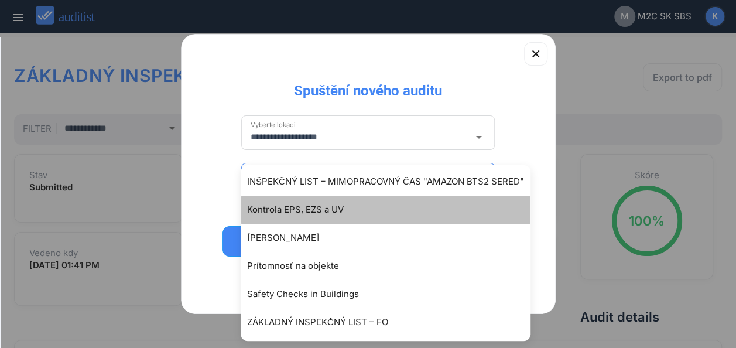
click at [295, 212] on div "Kontrola EPS, EZS a UV" at bounding box center [391, 209] width 288 height 14
type input "**********"
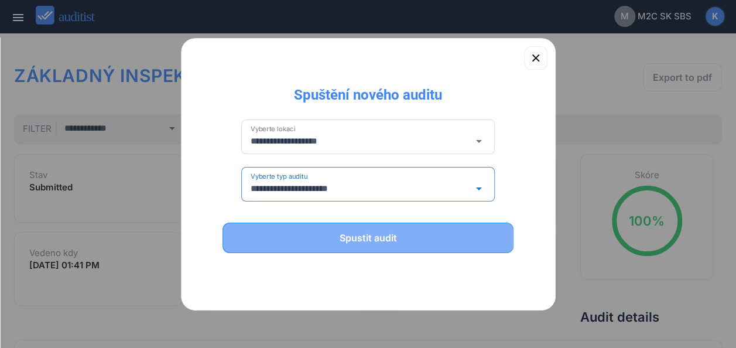
click at [338, 232] on div "Spustit audit" at bounding box center [368, 238] width 261 height 14
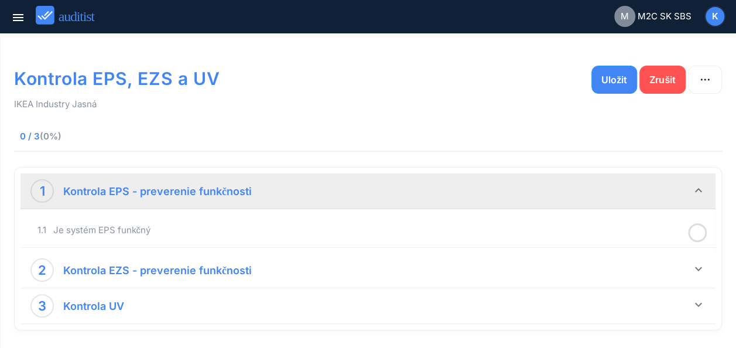
click at [707, 231] on div at bounding box center [697, 232] width 30 height 23
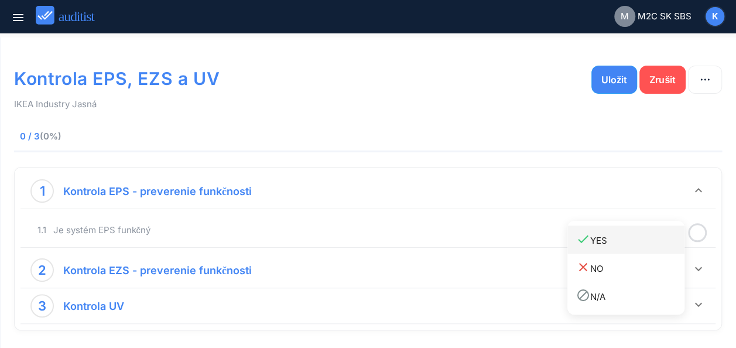
click at [614, 247] on div "done YES" at bounding box center [630, 240] width 108 height 16
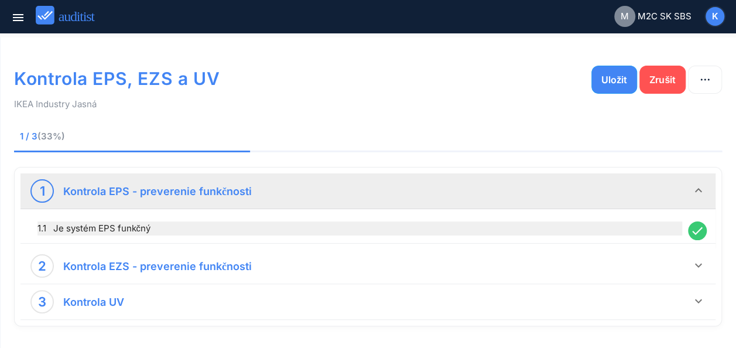
click at [620, 221] on div "1.1 Je systém EPS funkčný" at bounding box center [359, 228] width 644 height 14
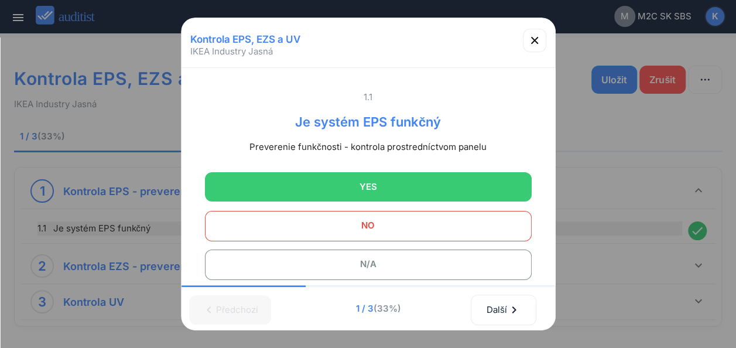
click at [620, 221] on div at bounding box center [368, 174] width 736 height 348
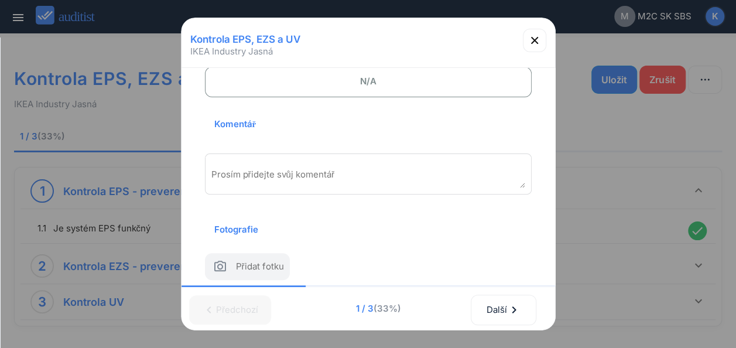
scroll to position [187, 0]
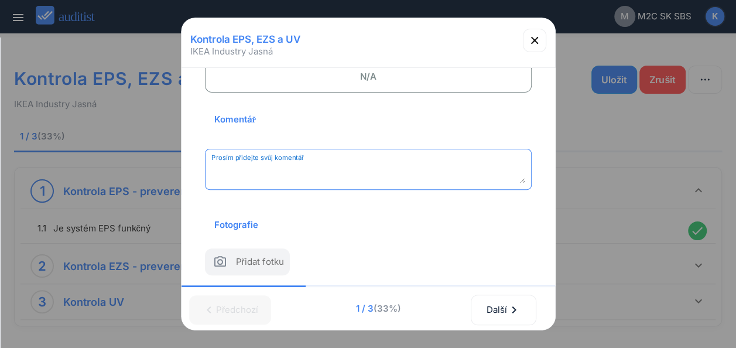
click at [295, 169] on textarea "Prosím přidejte svůj komentář" at bounding box center [368, 173] width 314 height 19
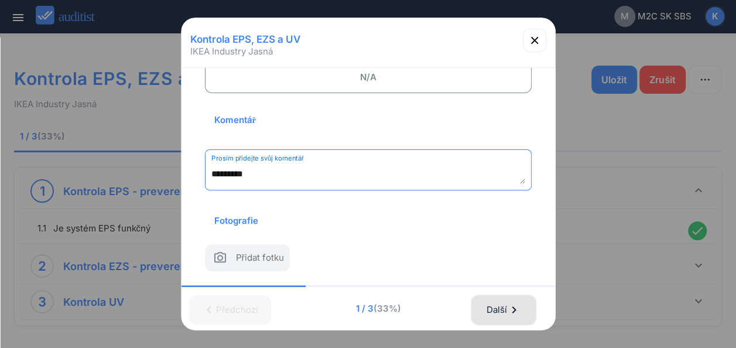
type textarea "*********"
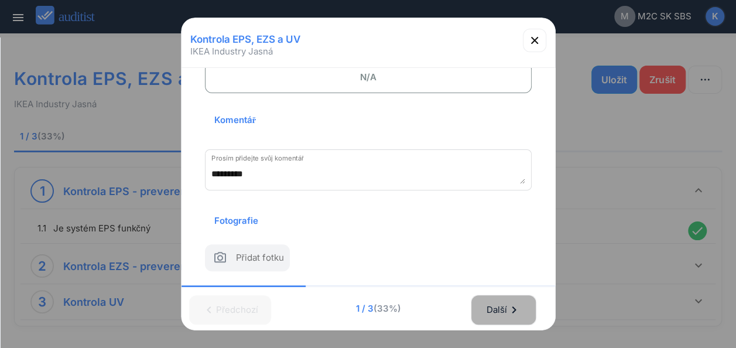
click at [511, 307] on div "Další chevron_right" at bounding box center [503, 310] width 35 height 26
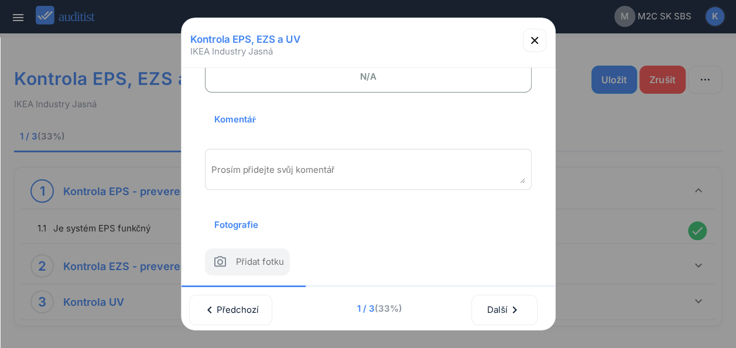
click at [463, 33] on div "Kontrola EPS, EZS a UV IKEA Industry Jasná" at bounding box center [368, 39] width 364 height 21
click at [383, 80] on span "N/A" at bounding box center [367, 76] width 297 height 23
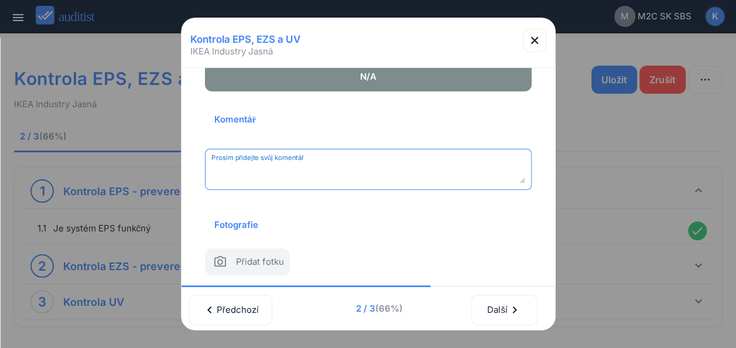
click at [304, 170] on textarea "Prosím přidejte svůj komentář" at bounding box center [368, 173] width 314 height 19
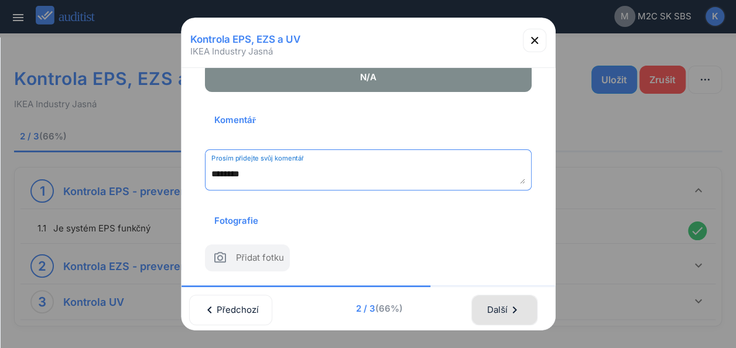
type textarea "*******"
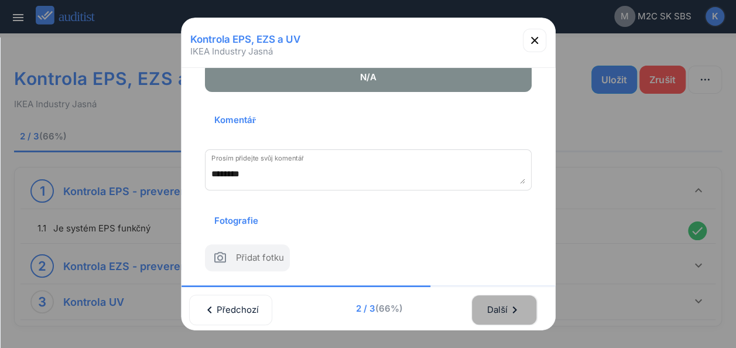
click at [498, 297] on div "Další chevron_right" at bounding box center [503, 310] width 35 height 26
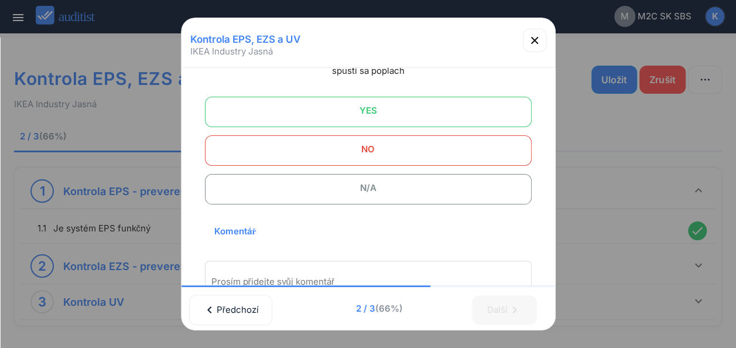
scroll to position [94, 0]
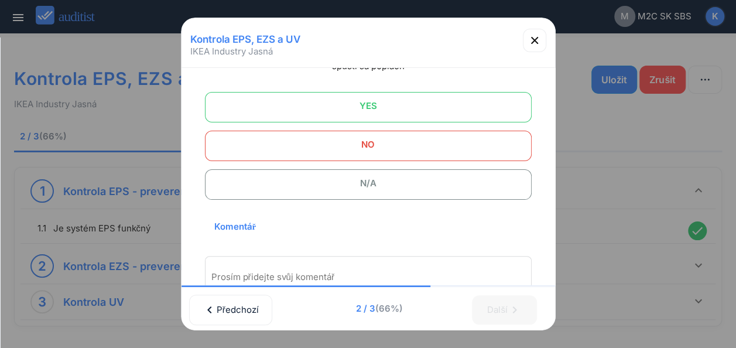
click at [374, 184] on span "N/A" at bounding box center [367, 182] width 297 height 23
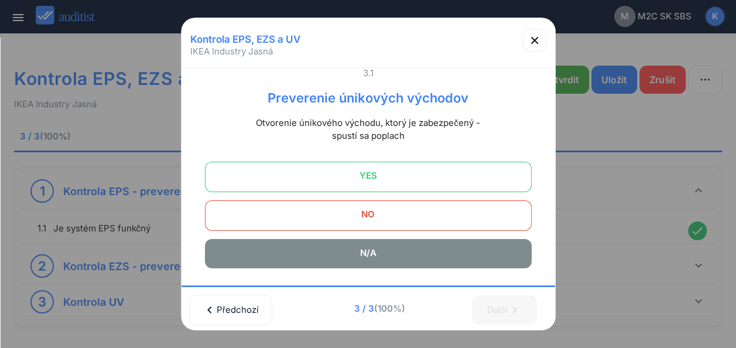
scroll to position [11, 0]
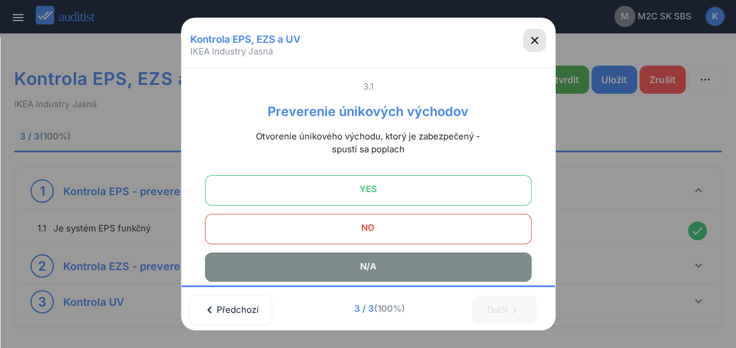
click at [535, 40] on icon "button" at bounding box center [534, 40] width 7 height 7
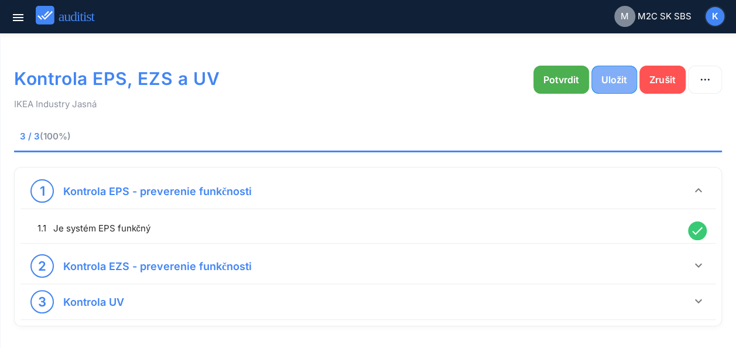
click at [617, 84] on div "Uložit" at bounding box center [614, 80] width 26 height 14
click at [553, 81] on div "Potvrdit" at bounding box center [561, 80] width 36 height 14
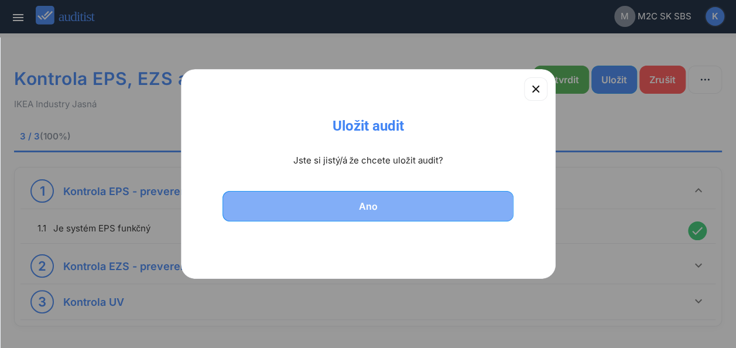
click at [376, 202] on div "Ano" at bounding box center [368, 206] width 261 height 14
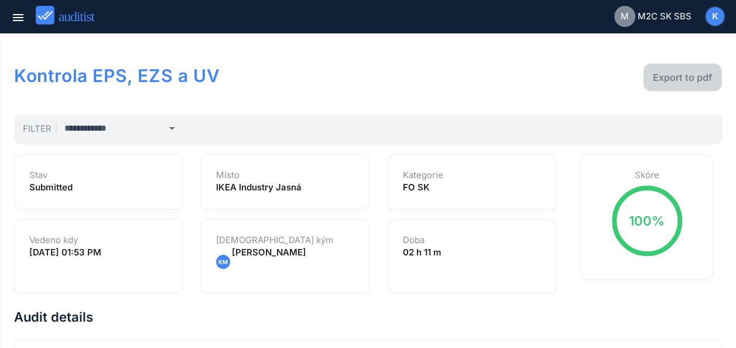
click at [668, 81] on div "Export to pdf" at bounding box center [681, 77] width 59 height 14
click at [344, 82] on h1 "Kontrola EPS, EZS a UV" at bounding box center [226, 75] width 424 height 25
click at [674, 77] on div "Export to pdf" at bounding box center [681, 77] width 59 height 14
click at [362, 69] on h1 "Kontrola EPS, EZS a UV" at bounding box center [226, 75] width 424 height 25
click at [475, 77] on div "Export to pdf" at bounding box center [579, 84] width 283 height 42
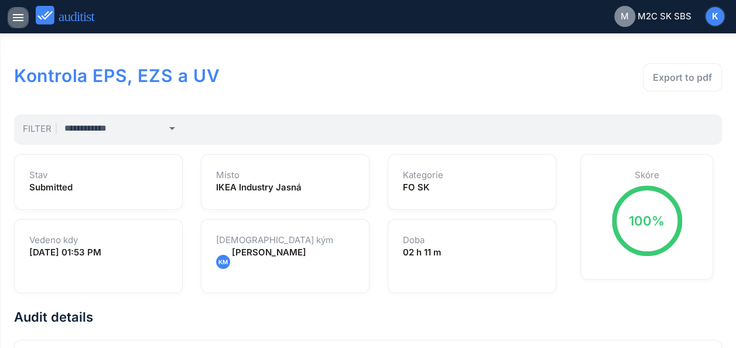
click at [19, 27] on button "menu" at bounding box center [18, 17] width 21 height 21
